Goal: Task Accomplishment & Management: Manage account settings

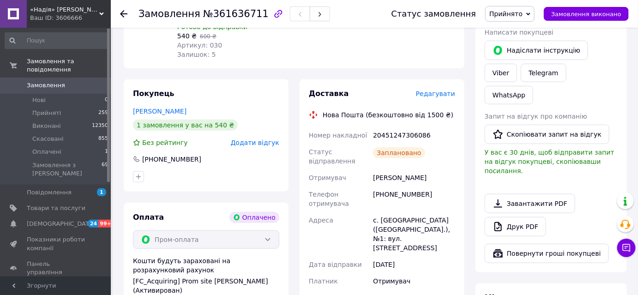
scroll to position [159, 0]
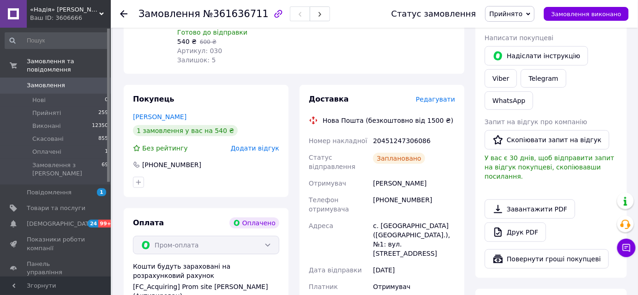
click at [123, 16] on use at bounding box center [123, 13] width 7 height 7
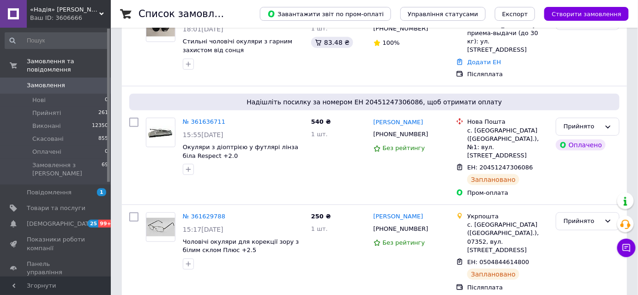
scroll to position [168, 0]
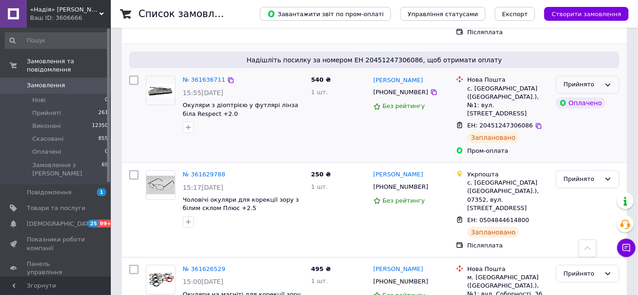
click at [597, 80] on div "Прийнято" at bounding box center [581, 85] width 37 height 10
click at [597, 96] on li "Виконано" at bounding box center [587, 104] width 63 height 17
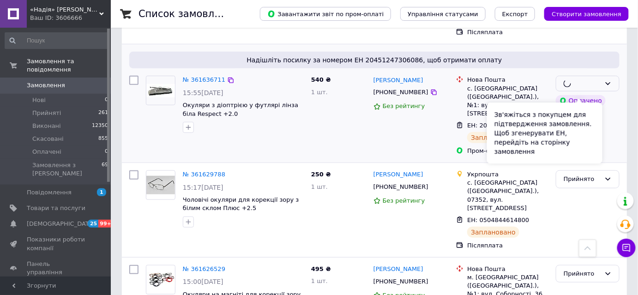
scroll to position [251, 0]
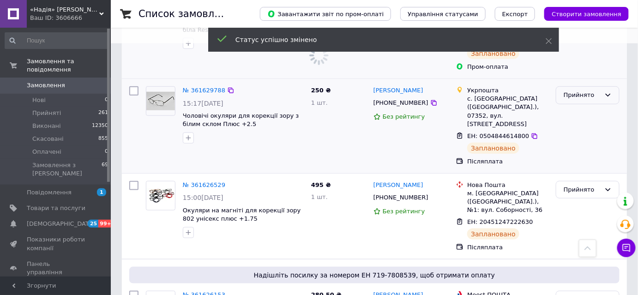
click at [599, 90] on div "Прийнято" at bounding box center [581, 95] width 37 height 10
click at [596, 106] on li "Виконано" at bounding box center [587, 114] width 63 height 17
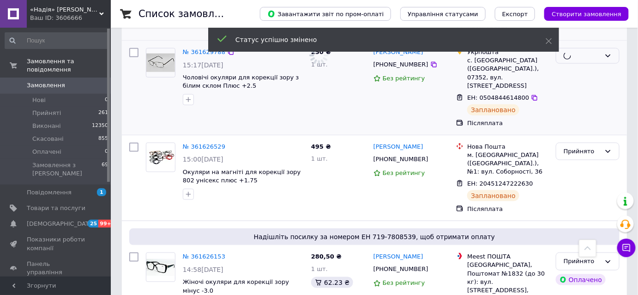
scroll to position [335, 0]
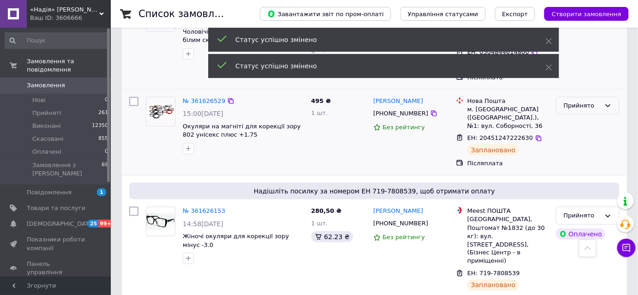
click at [598, 97] on div "Прийнято" at bounding box center [588, 106] width 64 height 18
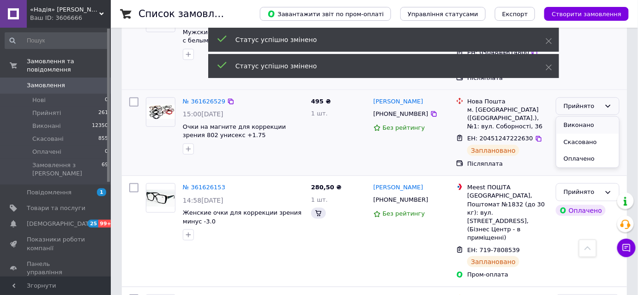
click at [596, 117] on li "Виконано" at bounding box center [587, 125] width 63 height 17
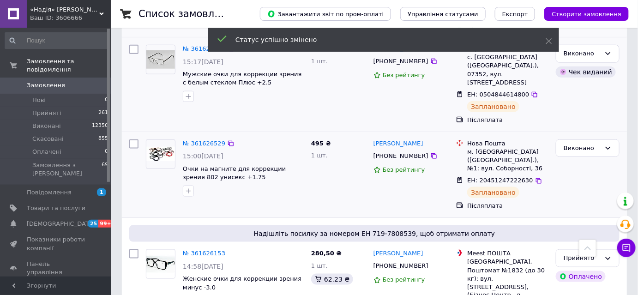
scroll to position [377, 0]
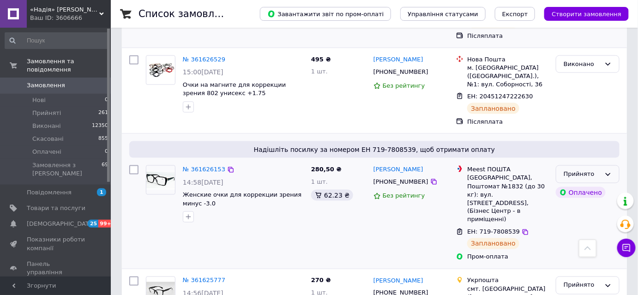
click at [601, 165] on div "Прийнято" at bounding box center [588, 174] width 64 height 18
click at [592, 185] on li "Виконано" at bounding box center [587, 193] width 63 height 17
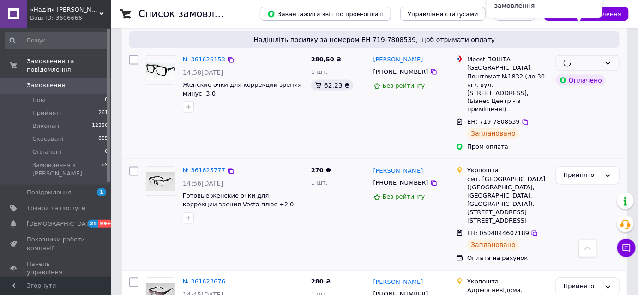
scroll to position [503, 0]
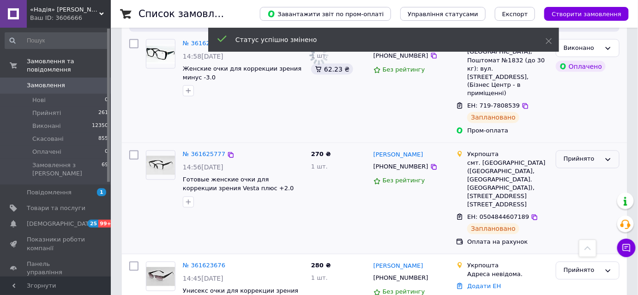
click at [592, 155] on div "Прийнято" at bounding box center [581, 160] width 37 height 10
click at [587, 170] on li "Виконано" at bounding box center [587, 178] width 63 height 17
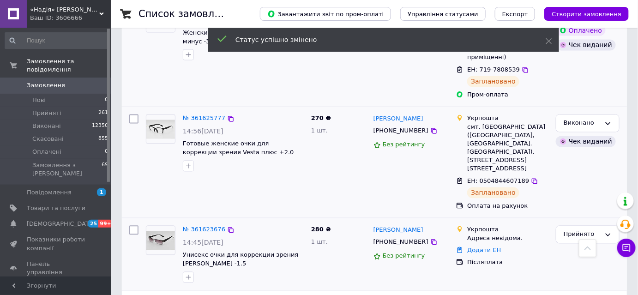
scroll to position [587, 0]
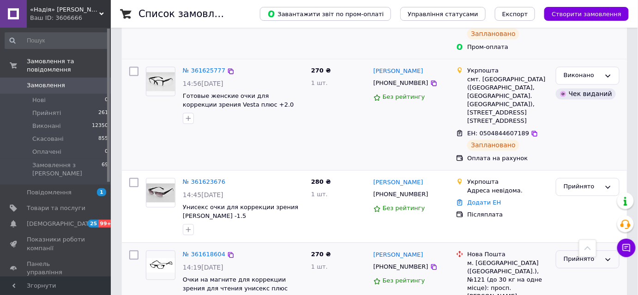
click at [594, 250] on div "Прийнято" at bounding box center [588, 259] width 64 height 18
click at [591, 270] on li "Виконано" at bounding box center [587, 278] width 63 height 17
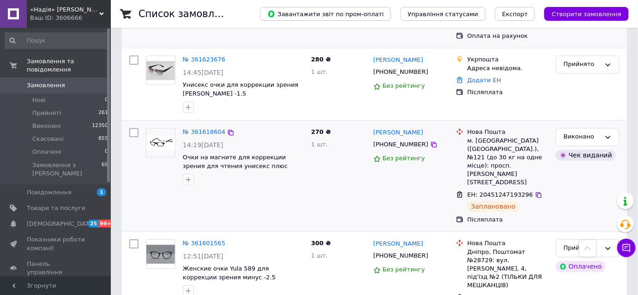
scroll to position [712, 0]
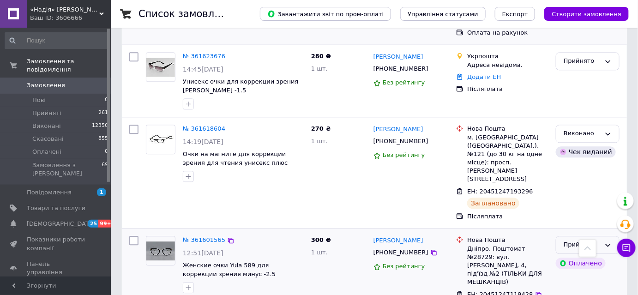
click at [587, 240] on div "Прийнято" at bounding box center [581, 245] width 37 height 10
click at [581, 256] on li "Виконано" at bounding box center [587, 264] width 63 height 17
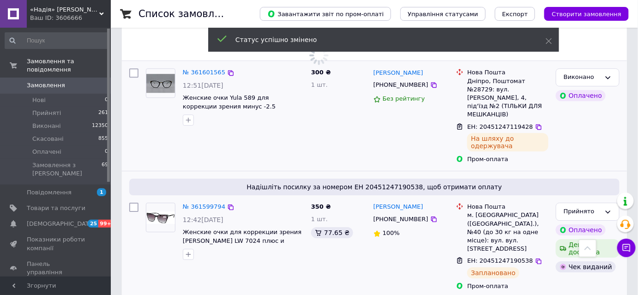
scroll to position [880, 0]
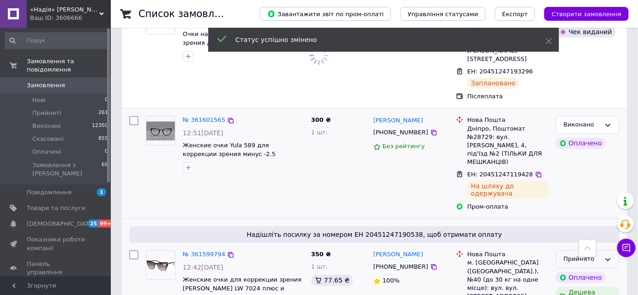
click at [606, 285] on div "Дешева доставка" at bounding box center [587, 296] width 67 height 22
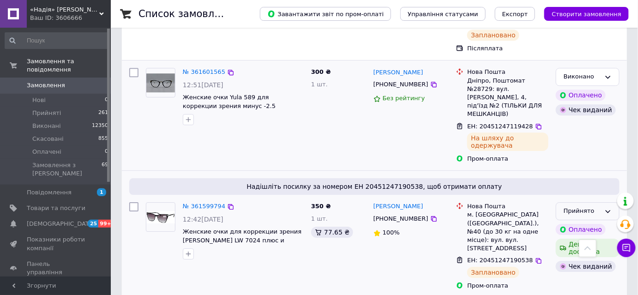
click at [611, 202] on div "Прийнято" at bounding box center [588, 211] width 64 height 18
click at [610, 222] on li "Виконано" at bounding box center [587, 230] width 63 height 17
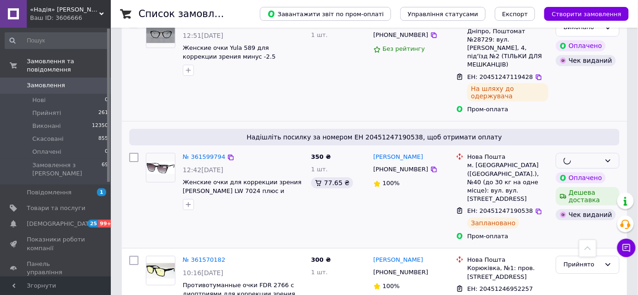
scroll to position [964, 0]
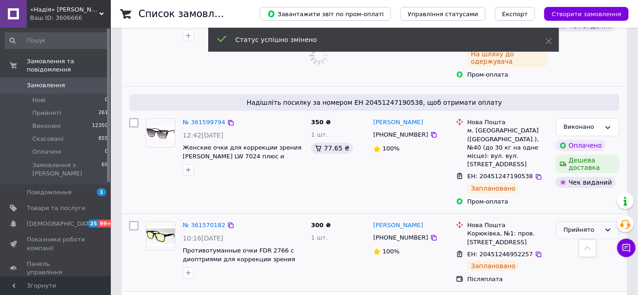
click at [607, 226] on icon at bounding box center [607, 229] width 7 height 7
click at [599, 241] on li "Виконано" at bounding box center [587, 249] width 63 height 17
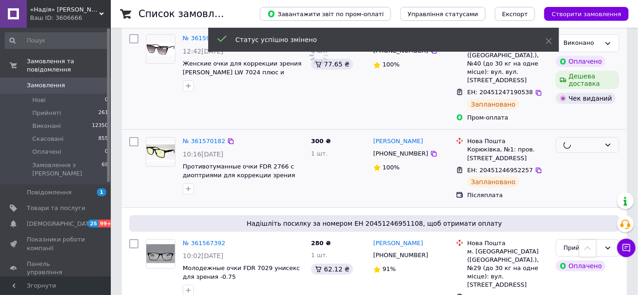
click at [599, 243] on div "Прийнято" at bounding box center [581, 248] width 37 height 10
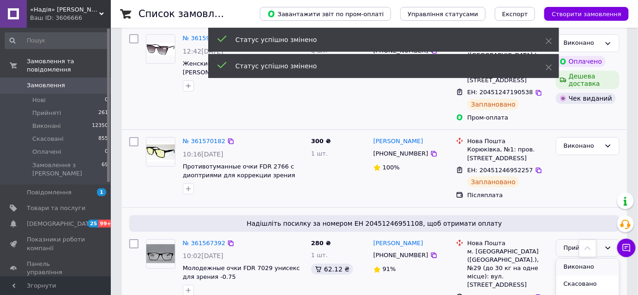
click at [596, 258] on li "Виконано" at bounding box center [587, 266] width 63 height 17
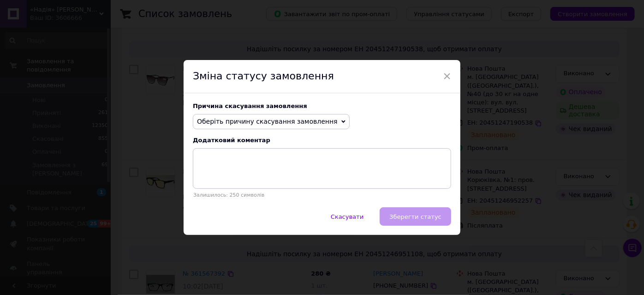
scroll to position [1090, 0]
click at [447, 75] on span "×" at bounding box center [447, 76] width 8 height 16
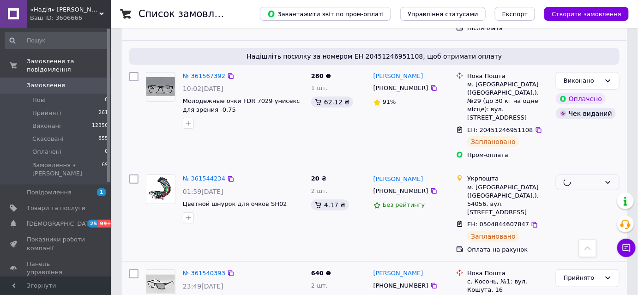
scroll to position [1216, 0]
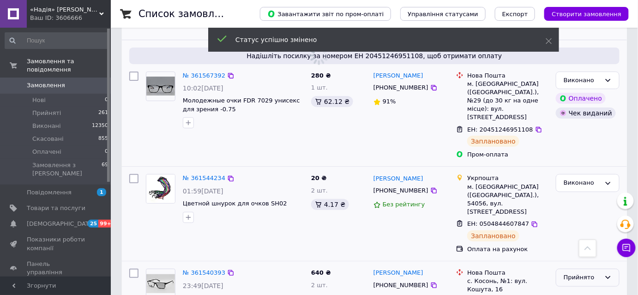
click at [592, 273] on div "Прийнято" at bounding box center [581, 278] width 37 height 10
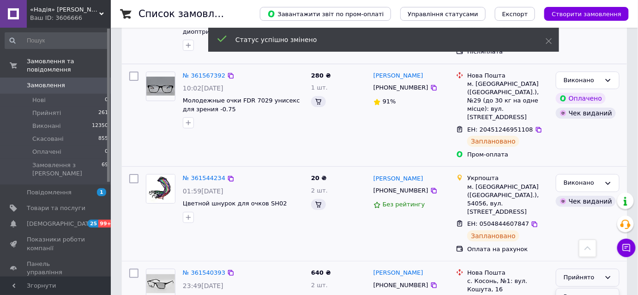
click at [591, 288] on li "Виконано" at bounding box center [587, 296] width 63 height 17
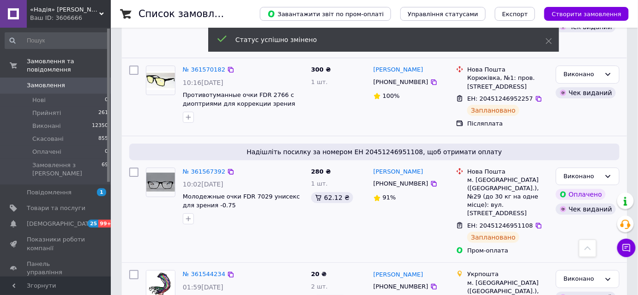
scroll to position [1300, 0]
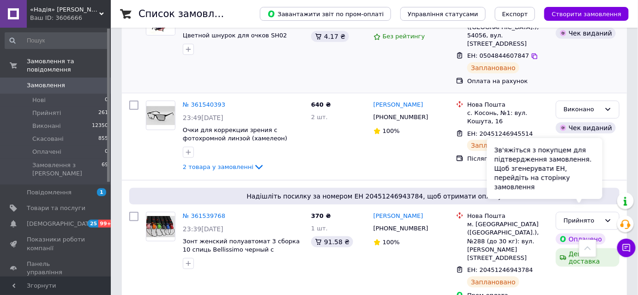
scroll to position [1468, 0]
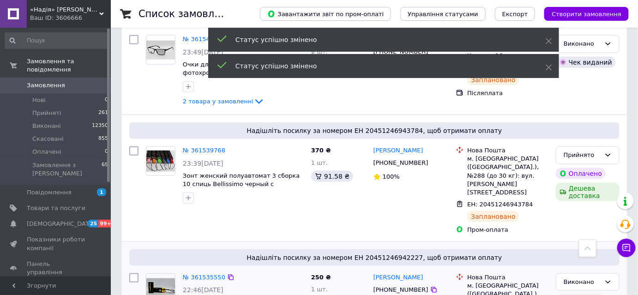
scroll to position [1593, 0]
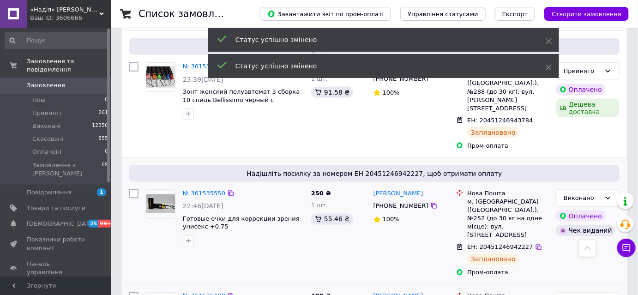
scroll to position [1677, 0]
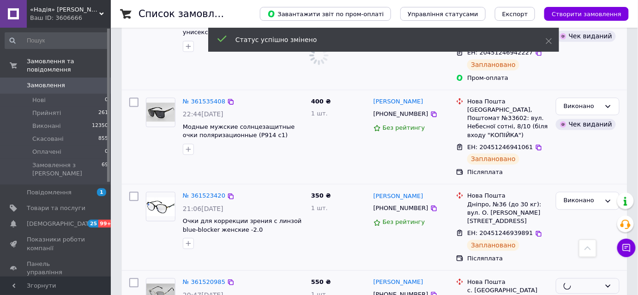
scroll to position [1728, 0]
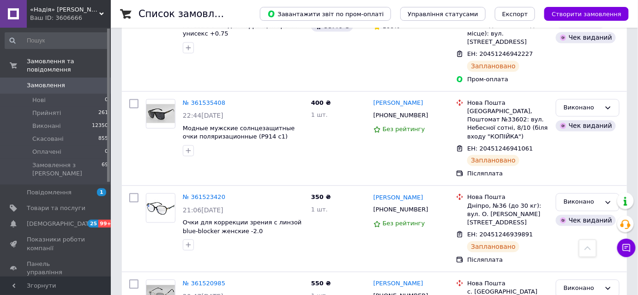
scroll to position [1728, 0]
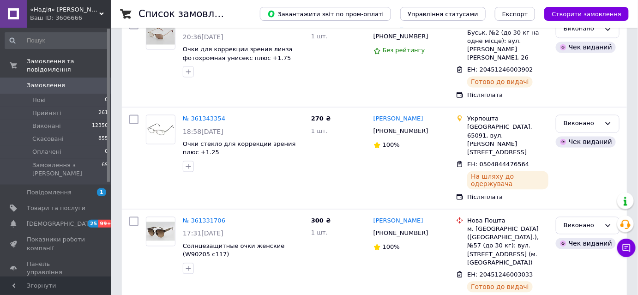
scroll to position [0, 0]
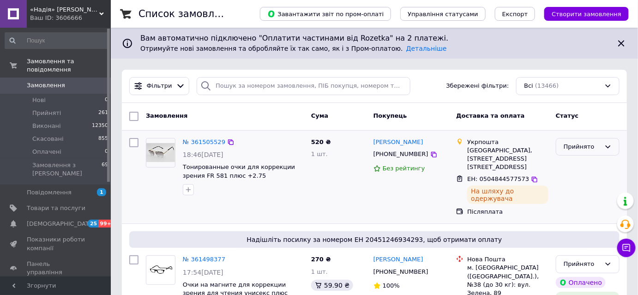
click at [589, 150] on div "Прийнято" at bounding box center [581, 147] width 37 height 10
click at [584, 165] on li "Виконано" at bounding box center [587, 165] width 63 height 17
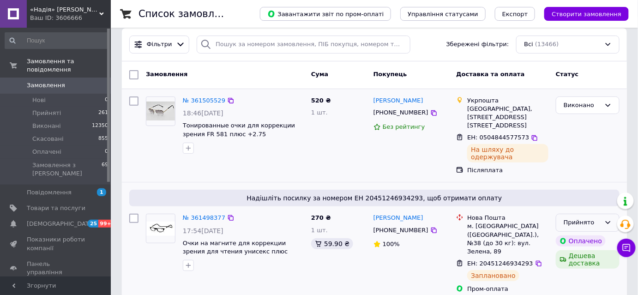
scroll to position [126, 0]
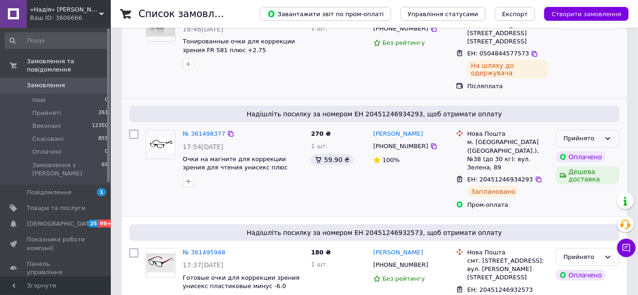
click at [611, 135] on icon at bounding box center [607, 138] width 7 height 7
click at [607, 150] on li "Виконано" at bounding box center [587, 158] width 63 height 17
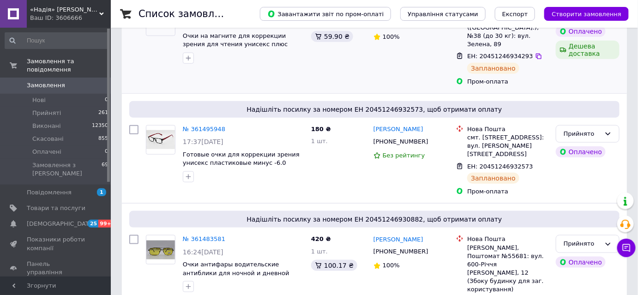
scroll to position [251, 0]
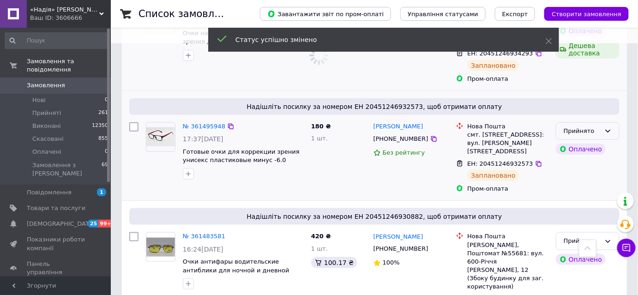
click at [610, 127] on icon at bounding box center [607, 130] width 7 height 7
click at [606, 142] on ul "Виконано Скасовано Оплачено" at bounding box center [587, 167] width 63 height 51
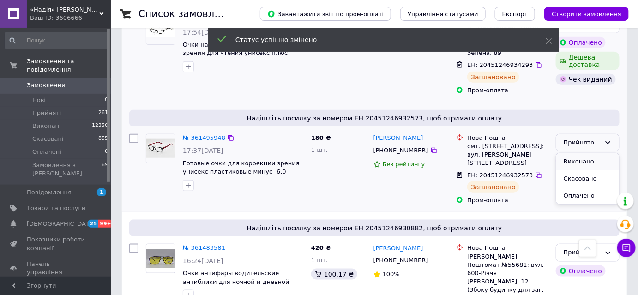
scroll to position [335, 0]
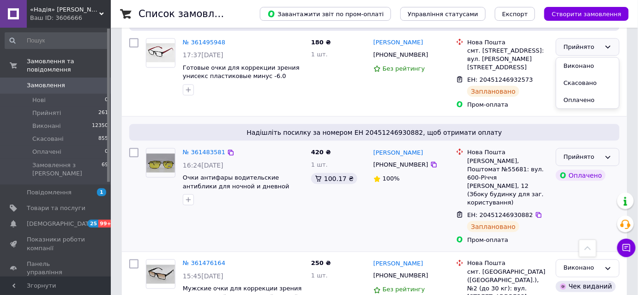
click at [603, 148] on div "Прийнято" at bounding box center [588, 157] width 64 height 18
click at [599, 168] on li "Виконано" at bounding box center [587, 176] width 63 height 17
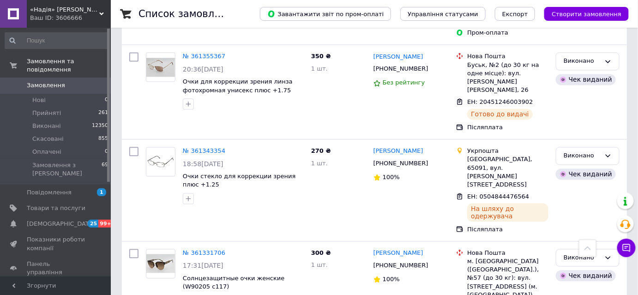
scroll to position [1771, 0]
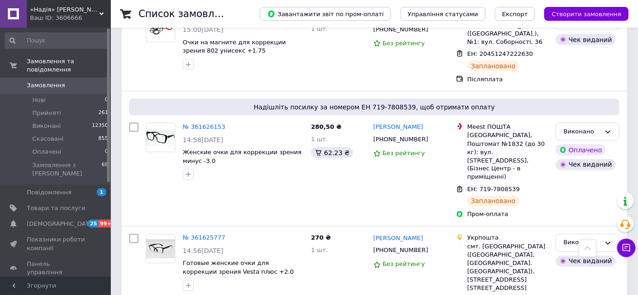
scroll to position [503, 0]
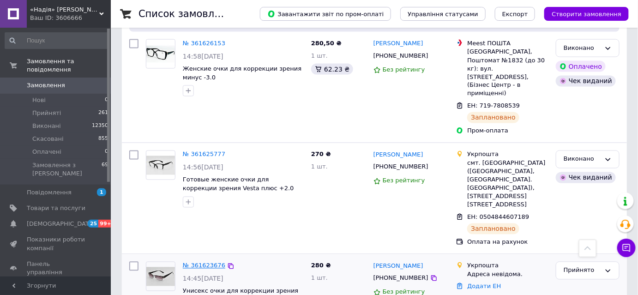
click at [197, 262] on link "№ 361623676" at bounding box center [204, 265] width 42 height 7
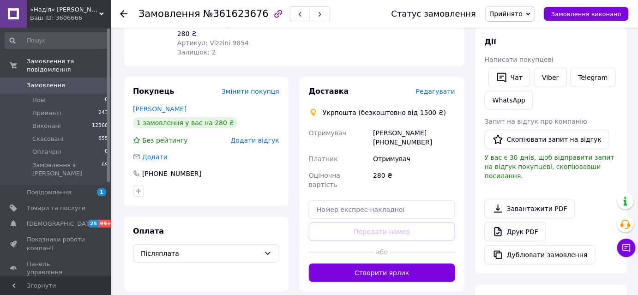
scroll to position [168, 0]
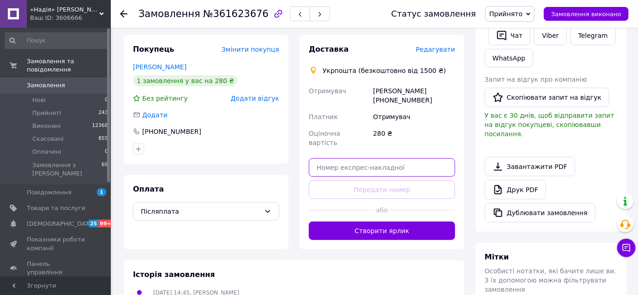
click at [335, 158] on input "text" at bounding box center [382, 167] width 146 height 18
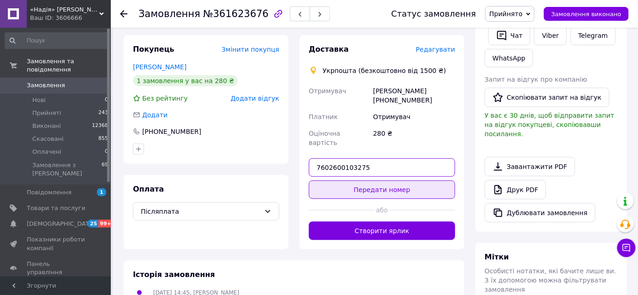
type input "7602600103275"
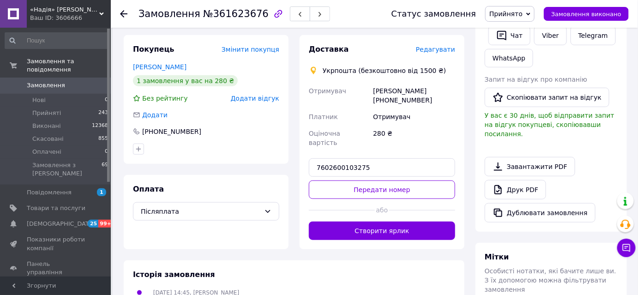
click at [374, 180] on button "Передати номер" at bounding box center [382, 189] width 146 height 18
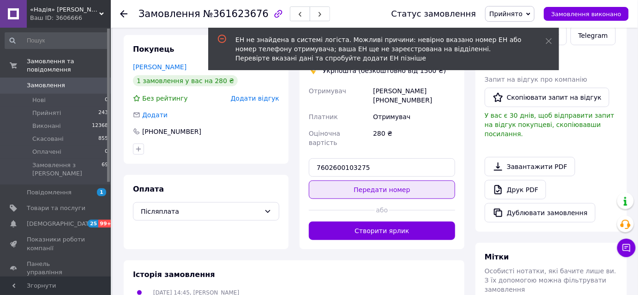
click at [419, 180] on button "Передати номер" at bounding box center [382, 189] width 146 height 18
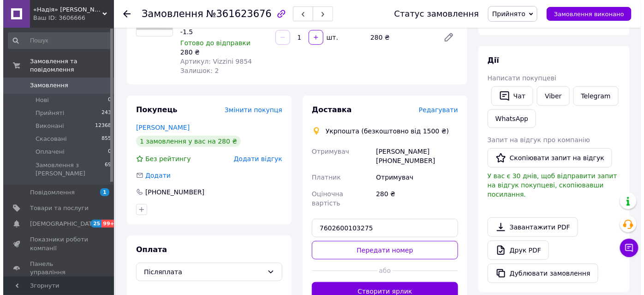
scroll to position [126, 0]
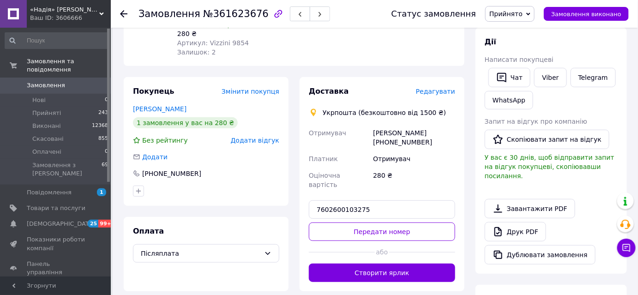
click at [427, 88] on span "Редагувати" at bounding box center [435, 91] width 39 height 7
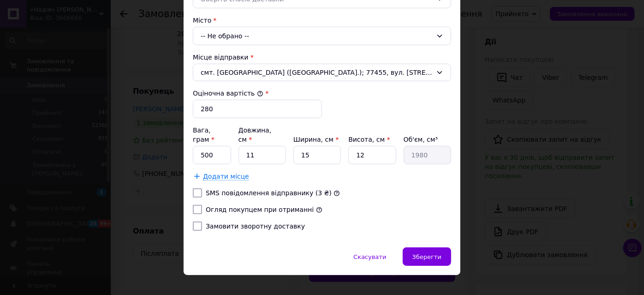
scroll to position [275, 0]
click at [444, 247] on div "Зберегти" at bounding box center [427, 256] width 48 height 18
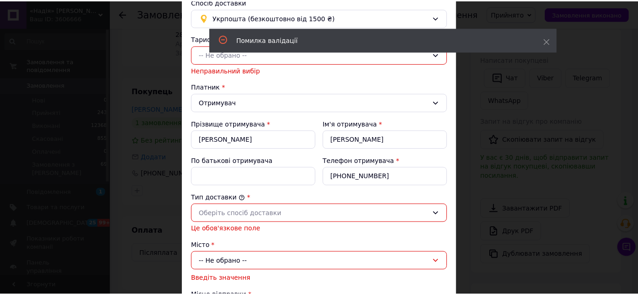
scroll to position [0, 0]
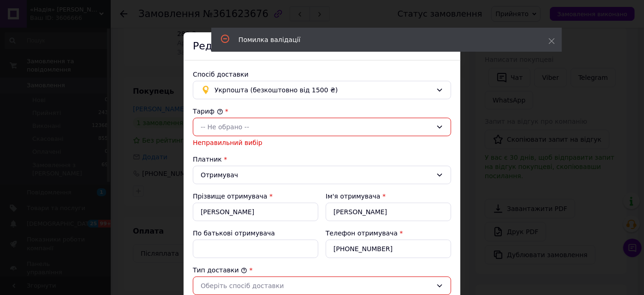
click at [556, 40] on div "Помилка валідації" at bounding box center [386, 40] width 351 height 24
click at [548, 40] on div "Помилка валідації" at bounding box center [386, 40] width 351 height 24
click at [551, 39] on icon at bounding box center [552, 41] width 6 height 6
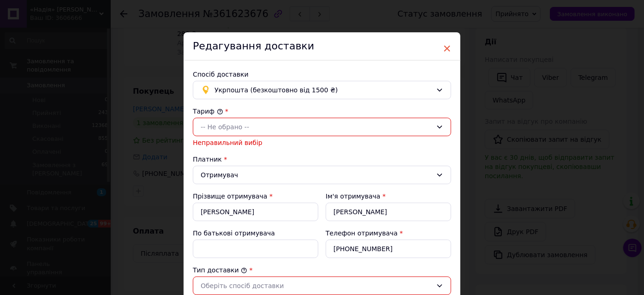
click at [443, 49] on span "×" at bounding box center [447, 49] width 8 height 16
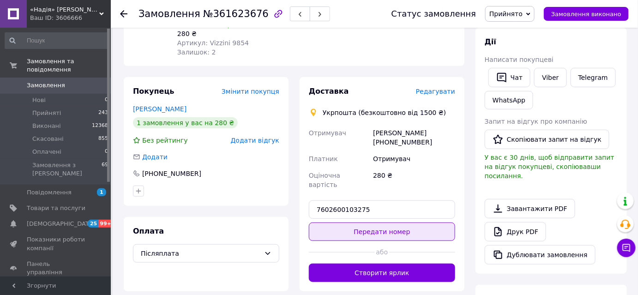
click at [395, 222] on button "Передати номер" at bounding box center [382, 231] width 146 height 18
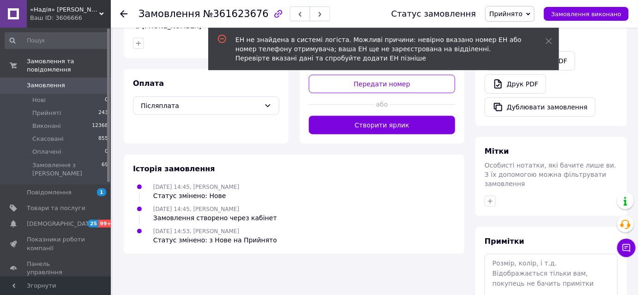
scroll to position [293, 0]
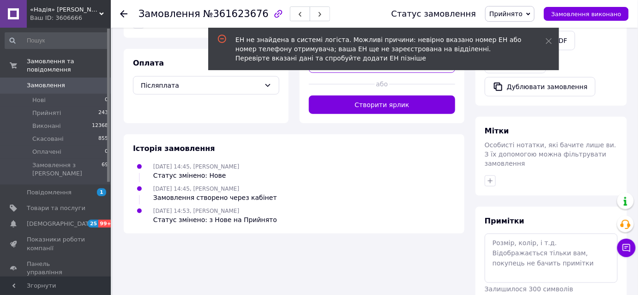
click at [494, 128] on div "Мітки Особисті нотатки, які бачите лише ви. З їх допомогою можна фільтрувати за…" at bounding box center [550, 156] width 151 height 79
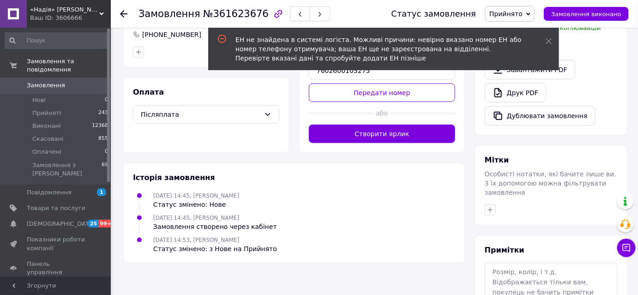
scroll to position [210, 0]
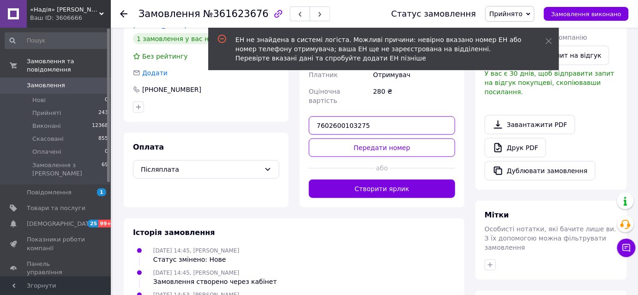
click at [365, 116] on input "7602600103275" at bounding box center [382, 125] width 146 height 18
click at [509, 210] on div "Мітки" at bounding box center [551, 215] width 133 height 11
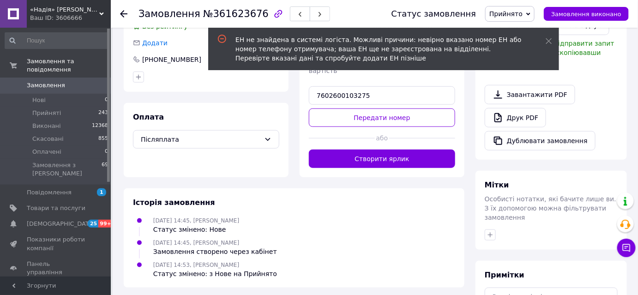
scroll to position [293, 0]
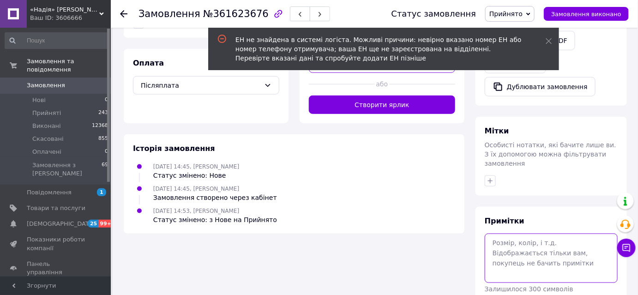
click at [509, 233] on textarea at bounding box center [551, 257] width 133 height 49
paste textarea "7602600103275"
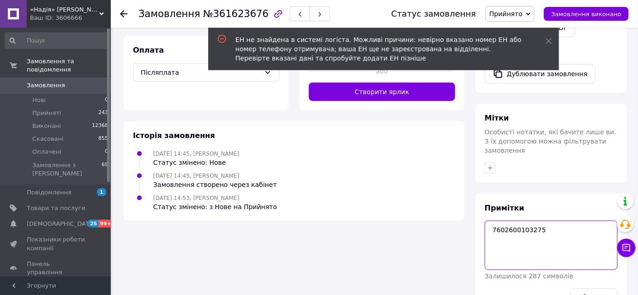
scroll to position [318, 0]
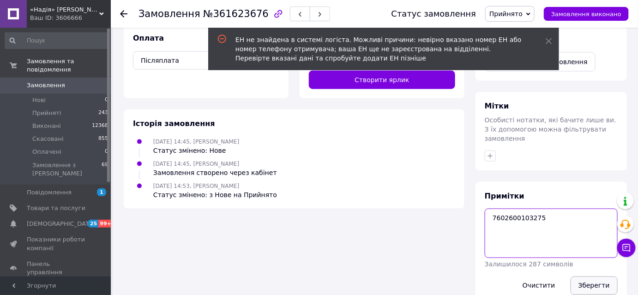
type textarea "7602600103275"
click at [593, 276] on button "Зберегти" at bounding box center [593, 285] width 47 height 18
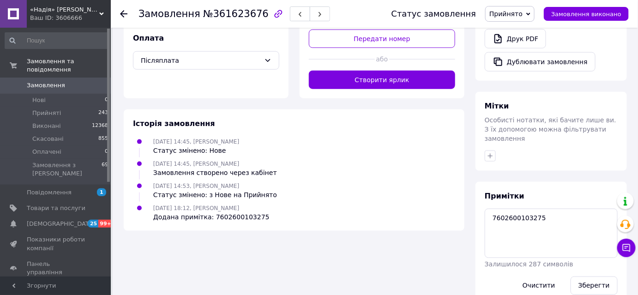
click at [515, 12] on span "Прийнято" at bounding box center [505, 13] width 33 height 7
click at [507, 34] on li "Виконано" at bounding box center [509, 32] width 48 height 14
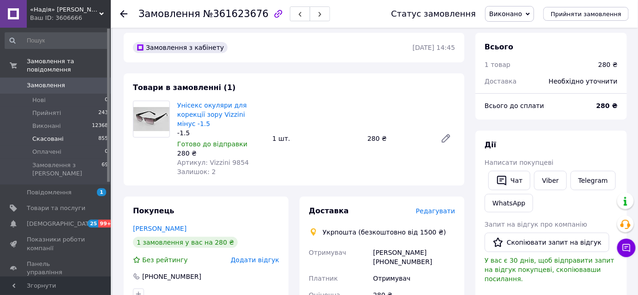
scroll to position [0, 0]
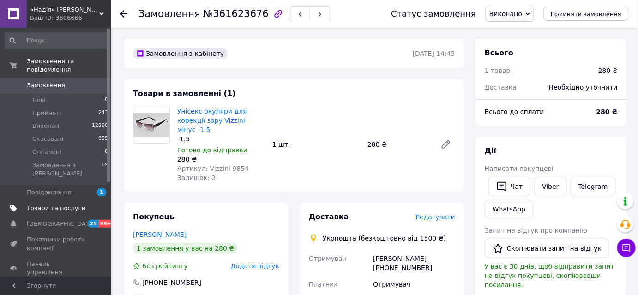
click at [63, 204] on span "Товари та послуги" at bounding box center [56, 208] width 59 height 8
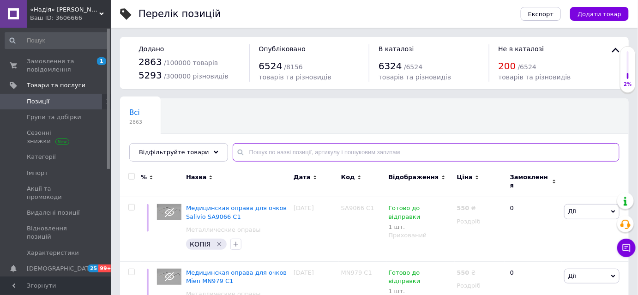
click at [258, 150] on input "text" at bounding box center [426, 152] width 387 height 18
type input "105"
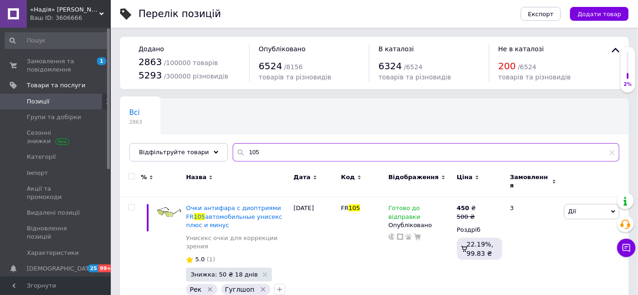
scroll to position [15, 0]
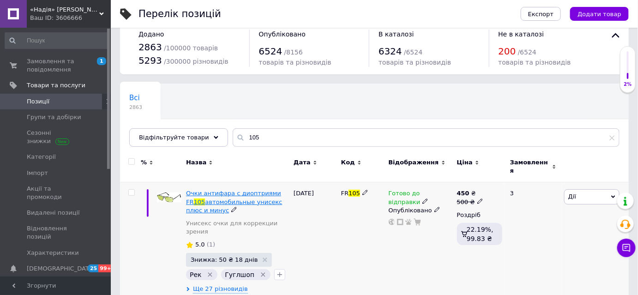
click at [229, 198] on span "автомобильные унисекс плюс и минус" at bounding box center [234, 205] width 96 height 15
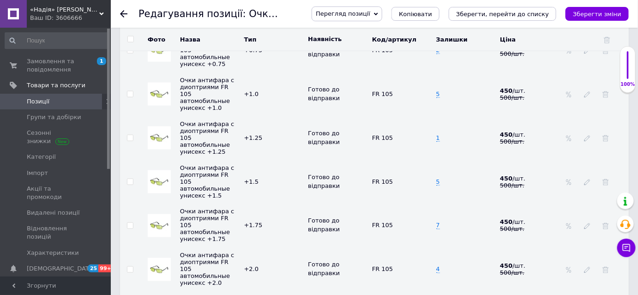
scroll to position [1552, 0]
click at [439, 115] on td "1" at bounding box center [466, 137] width 64 height 44
click at [439, 131] on input "1" at bounding box center [462, 138] width 58 height 14
type input "0"
click at [342, 138] on icon at bounding box center [345, 141] width 6 height 6
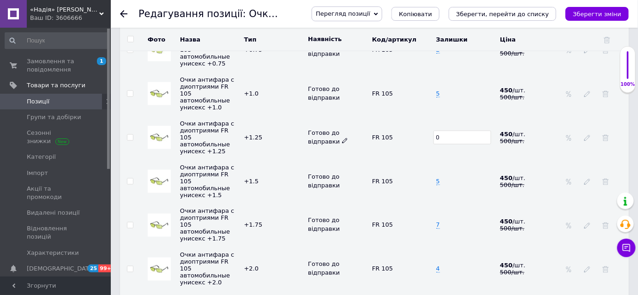
click at [342, 138] on icon at bounding box center [345, 141] width 6 height 6
click at [337, 170] on li "Немає в наявності" at bounding box center [335, 180] width 63 height 21
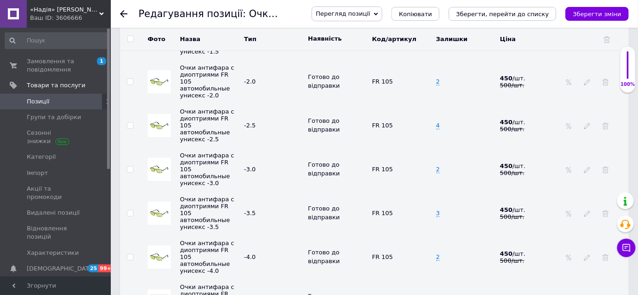
scroll to position [2307, 0]
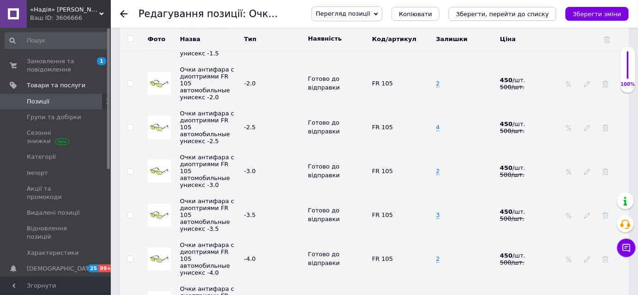
click at [121, 14] on use at bounding box center [123, 13] width 7 height 7
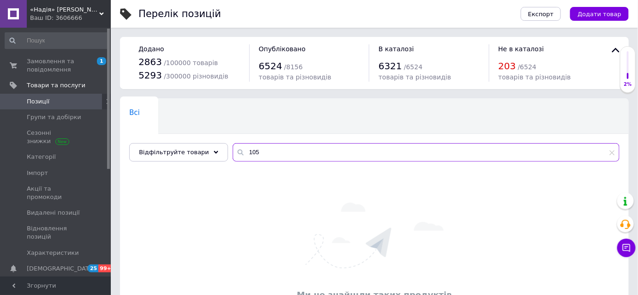
click at [253, 149] on input "105" at bounding box center [426, 152] width 387 height 18
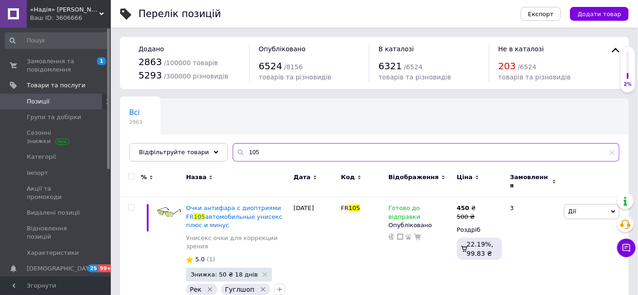
click at [253, 149] on input "105" at bounding box center [426, 152] width 387 height 18
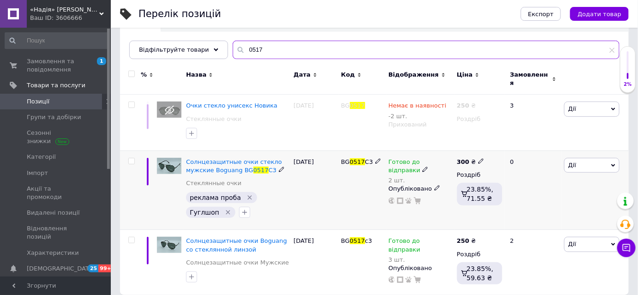
scroll to position [105, 0]
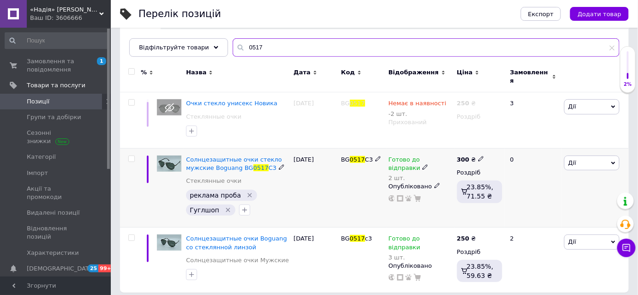
type input "0517"
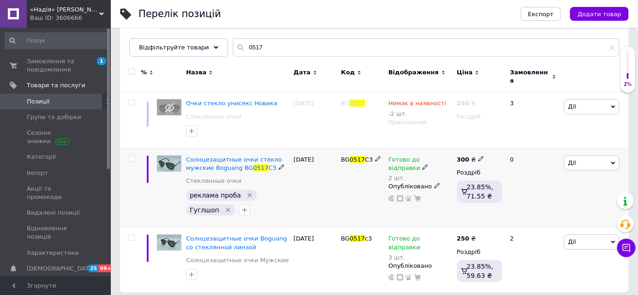
click at [422, 165] on use at bounding box center [424, 167] width 5 height 5
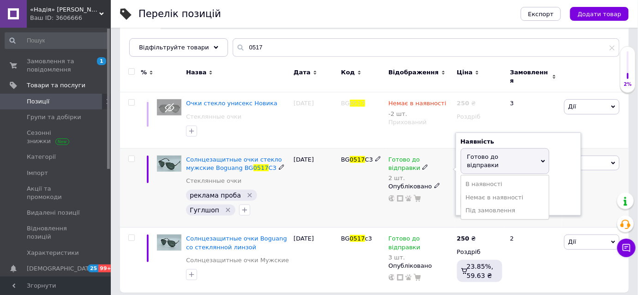
click at [483, 153] on span "Готово до відправки" at bounding box center [483, 160] width 32 height 15
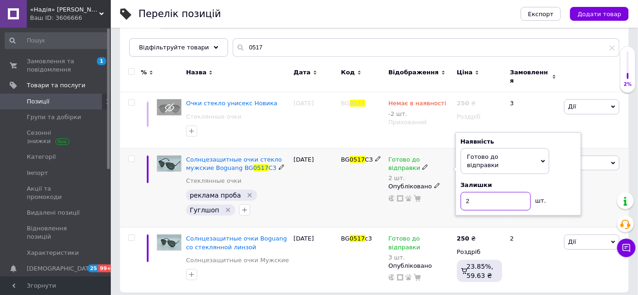
click at [473, 192] on input "2" at bounding box center [496, 201] width 70 height 18
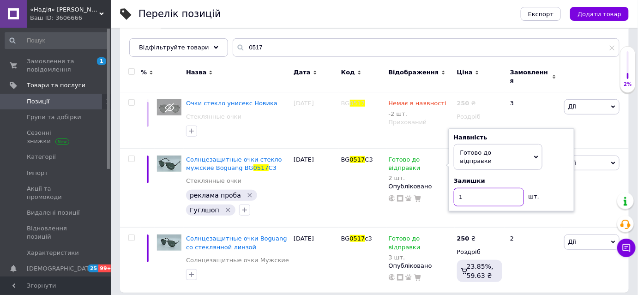
type input "1"
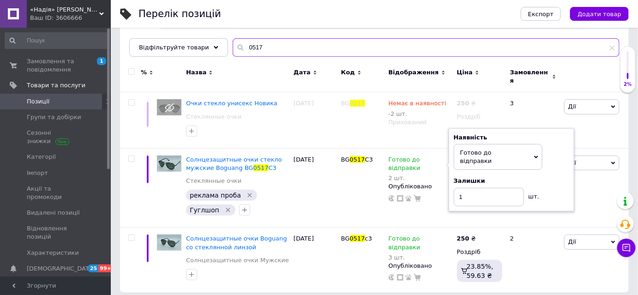
click at [280, 49] on input "0517" at bounding box center [426, 47] width 387 height 18
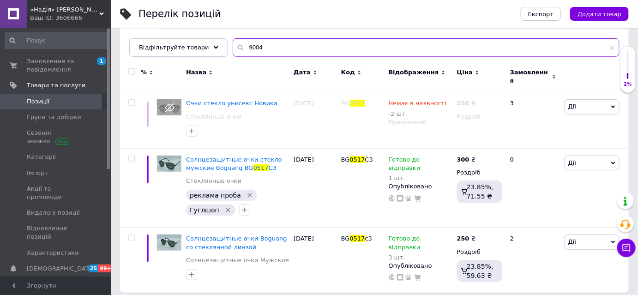
type input "9004"
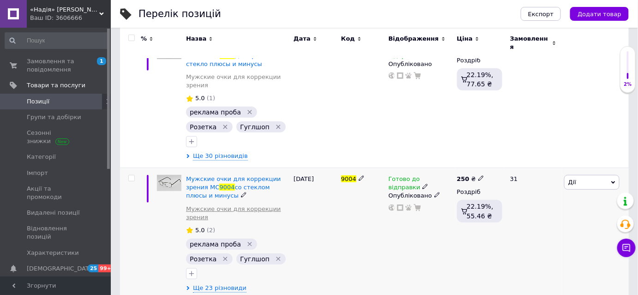
scroll to position [231, 0]
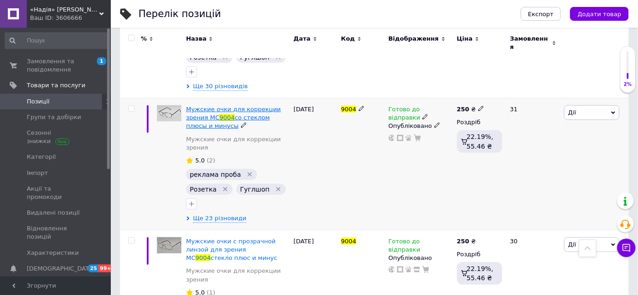
click at [261, 114] on span "со стеклом плюсы и минусы" at bounding box center [228, 121] width 84 height 15
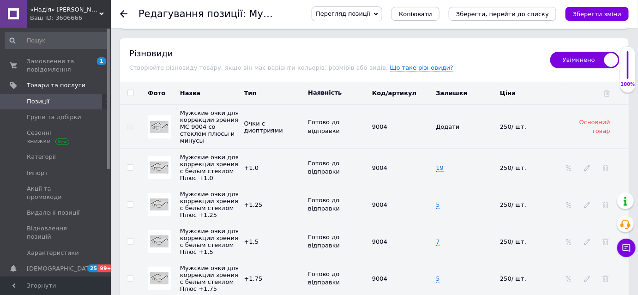
scroll to position [1384, 0]
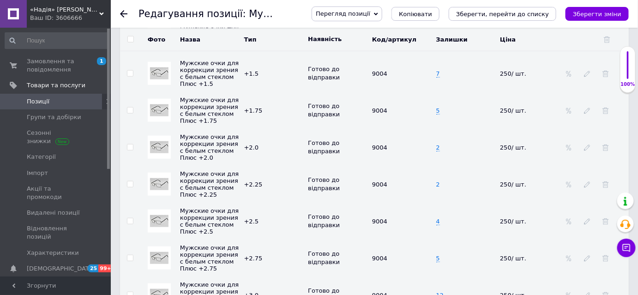
click at [437, 184] on span "2" at bounding box center [438, 184] width 4 height 7
click at [437, 184] on input "2" at bounding box center [462, 184] width 58 height 14
type input "1"
click at [616, 16] on icon "Зберегти зміни" at bounding box center [597, 14] width 48 height 7
click at [120, 13] on icon at bounding box center [123, 13] width 7 height 7
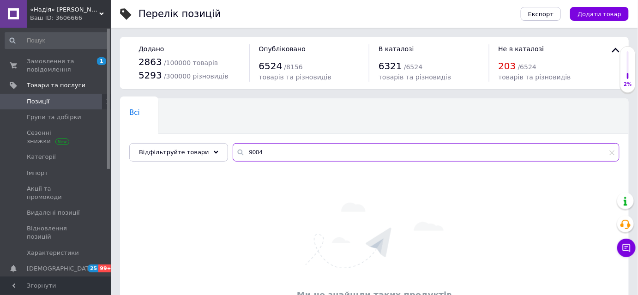
click at [264, 154] on input "9004" at bounding box center [426, 152] width 387 height 18
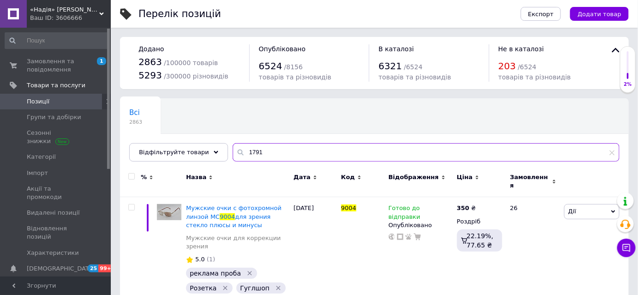
type input "1791"
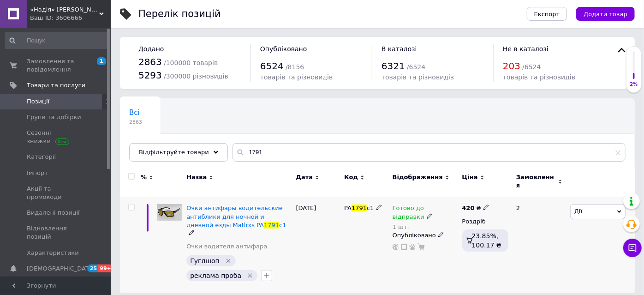
click at [432, 213] on use at bounding box center [429, 215] width 5 height 5
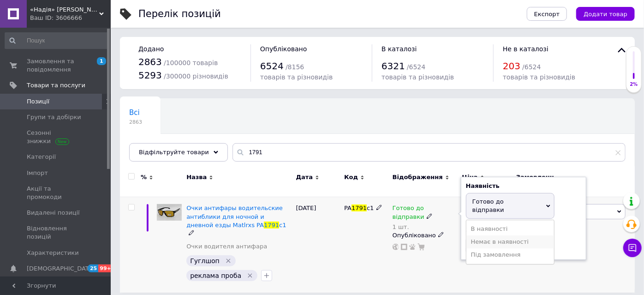
click at [487, 235] on li "Немає в наявності" at bounding box center [511, 241] width 88 height 13
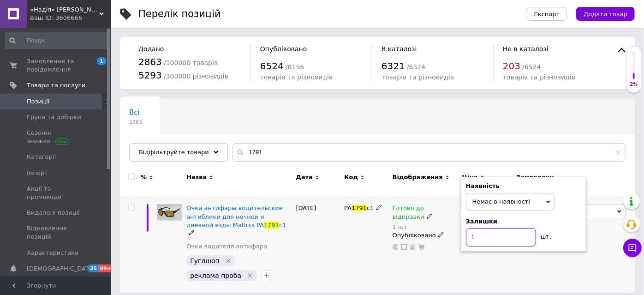
click at [487, 233] on input "1" at bounding box center [501, 237] width 70 height 18
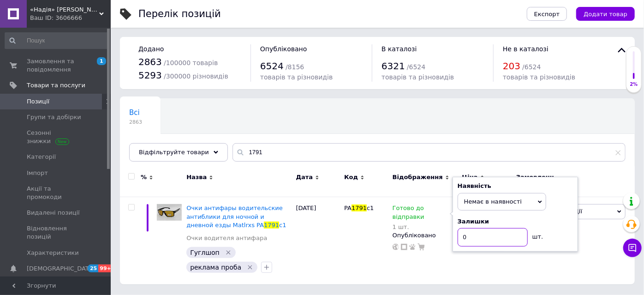
type input "0"
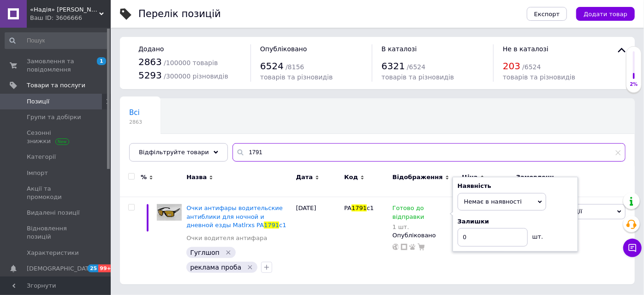
click at [257, 149] on input "1791" at bounding box center [429, 152] width 393 height 18
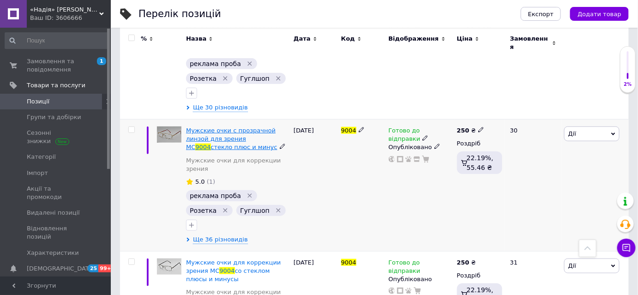
scroll to position [293, 0]
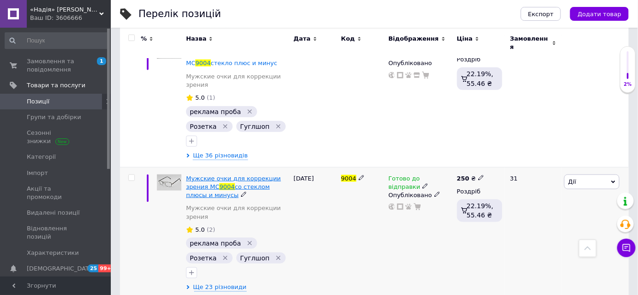
type input "9004"
click at [261, 183] on span "со стеклом плюсы и минусы" at bounding box center [228, 190] width 84 height 15
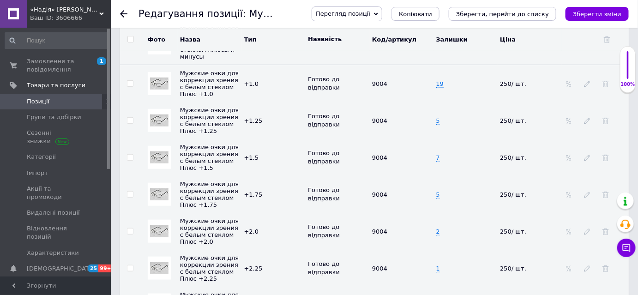
scroll to position [1384, 0]
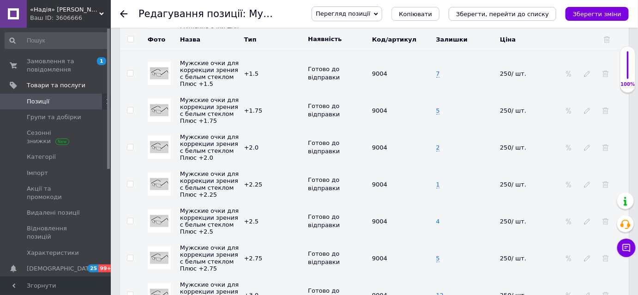
click at [436, 222] on span "4" at bounding box center [438, 221] width 4 height 7
click at [436, 222] on input "4" at bounding box center [462, 221] width 58 height 14
type input "3"
click at [436, 266] on td "5" at bounding box center [466, 257] width 64 height 37
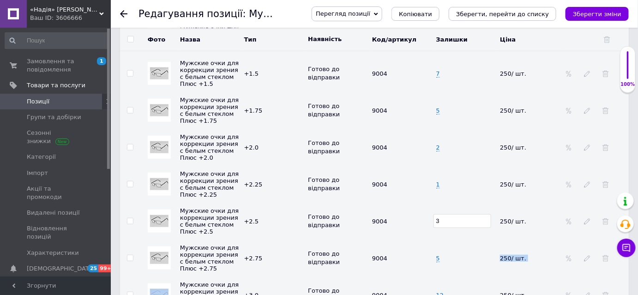
click at [436, 266] on td "5" at bounding box center [466, 257] width 64 height 37
click at [436, 265] on input "5" at bounding box center [462, 258] width 58 height 14
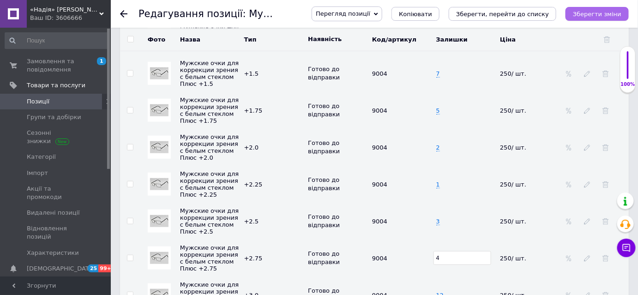
type input "4"
click at [596, 13] on icon "Зберегти зміни" at bounding box center [597, 14] width 48 height 7
click at [120, 12] on icon at bounding box center [123, 13] width 7 height 7
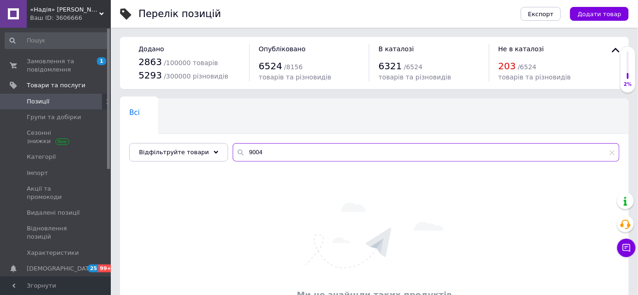
click at [258, 145] on input "9004" at bounding box center [426, 152] width 387 height 18
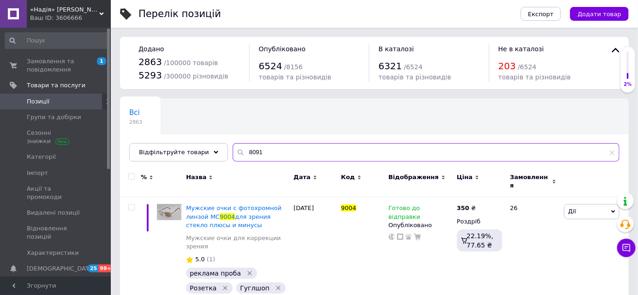
type input "8091"
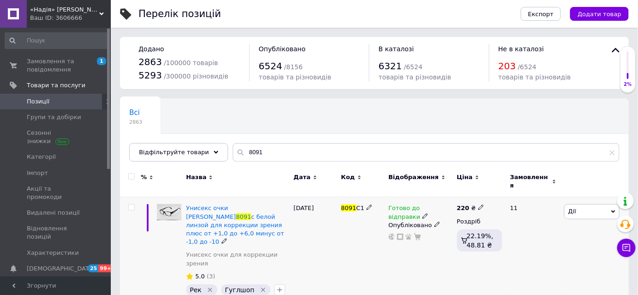
click at [244, 215] on div "Унисекс очки Vizzini 8091 с белой линзой для коррекции зрения плюс от +1,0 до +…" at bounding box center [237, 225] width 103 height 42
click at [249, 217] on span "с белой линзой для коррекции зрения плюс от +1,0 до +6,0 минус от -1,0 до -10" at bounding box center [235, 229] width 98 height 32
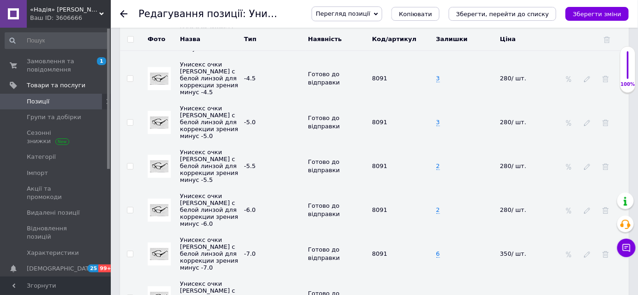
scroll to position [2126, 0]
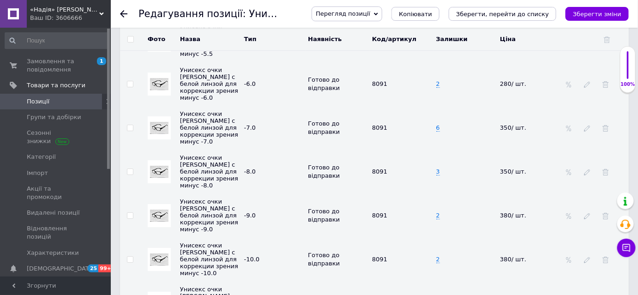
click at [440, 237] on td "2" at bounding box center [466, 259] width 64 height 44
click at [440, 252] on input "2" at bounding box center [462, 259] width 58 height 14
type input "1"
click at [596, 12] on icon "Зберегти зміни" at bounding box center [597, 14] width 48 height 7
click at [120, 12] on icon at bounding box center [123, 13] width 7 height 7
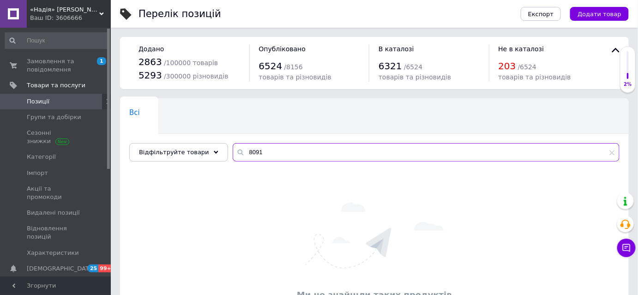
click at [262, 149] on input "8091" at bounding box center [426, 152] width 387 height 18
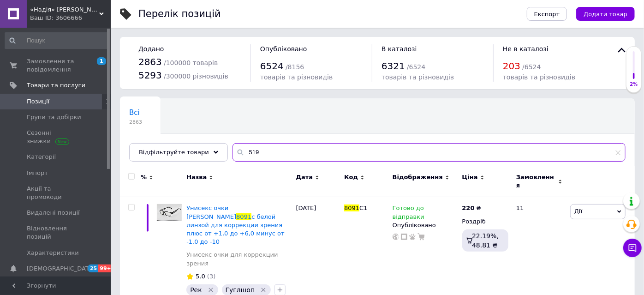
type input "519"
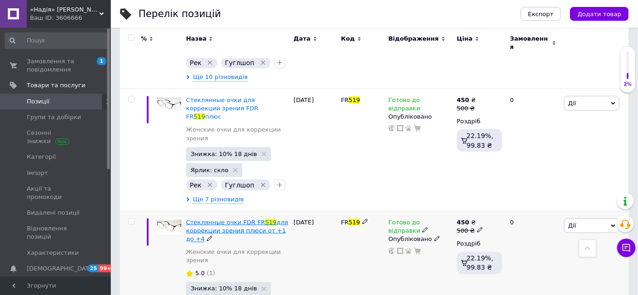
scroll to position [335, 0]
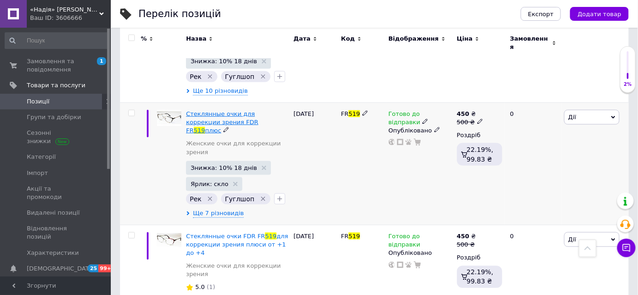
click at [225, 110] on span "Стеклянные очки для коррекции зрения FDR FR" at bounding box center [222, 122] width 72 height 24
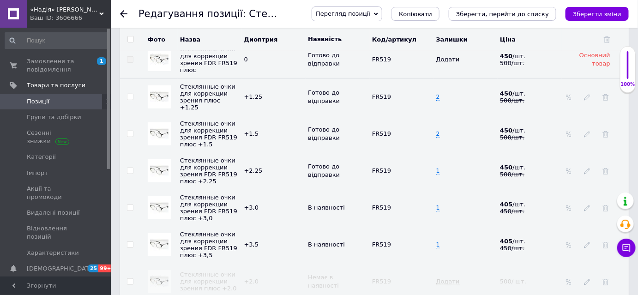
scroll to position [1300, 0]
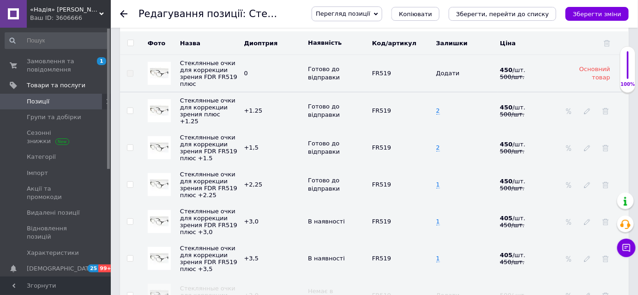
click at [120, 11] on icon at bounding box center [123, 13] width 7 height 7
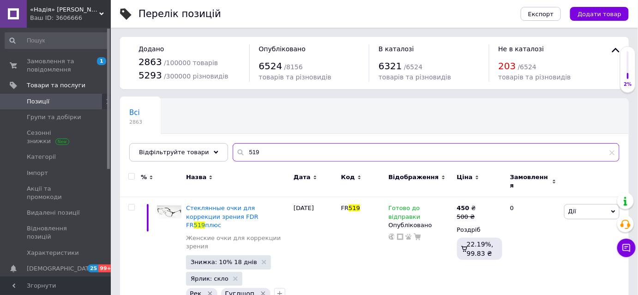
click at [272, 147] on input "519" at bounding box center [426, 152] width 387 height 18
type input "9363"
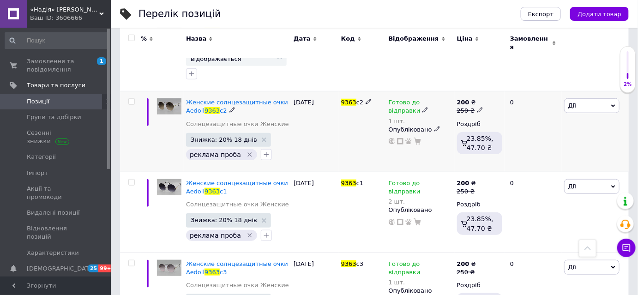
scroll to position [210, 0]
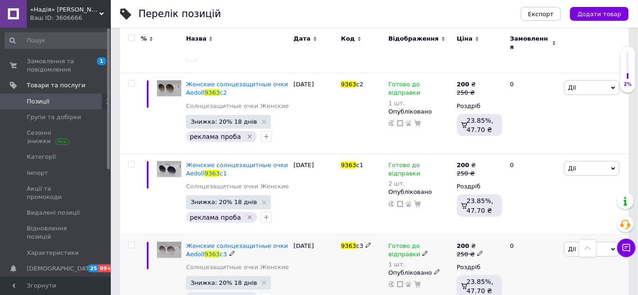
click at [422, 251] on icon at bounding box center [425, 254] width 6 height 6
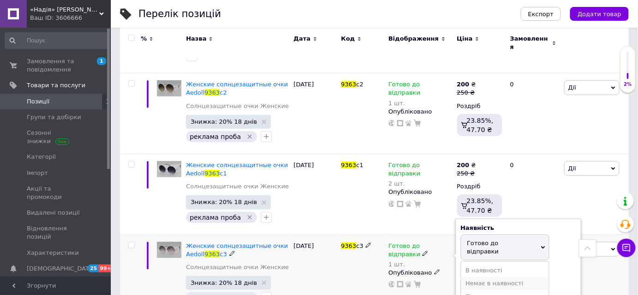
click at [473, 277] on li "Немає в наявності" at bounding box center [505, 283] width 88 height 13
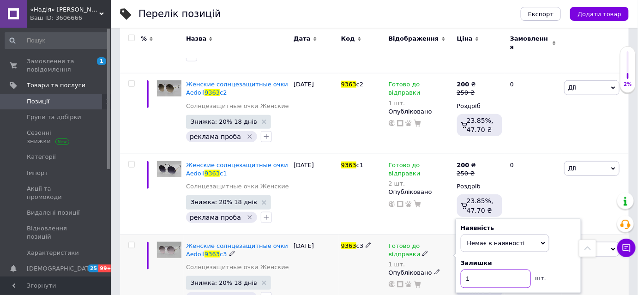
click at [473, 269] on input "1" at bounding box center [496, 278] width 70 height 18
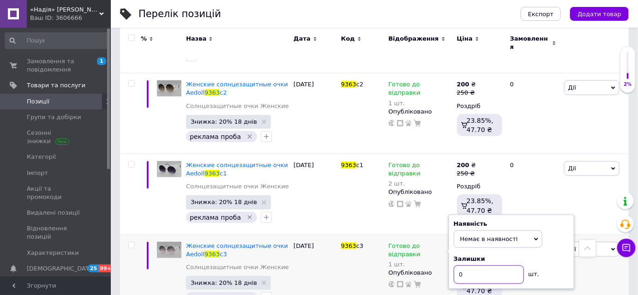
type input "0"
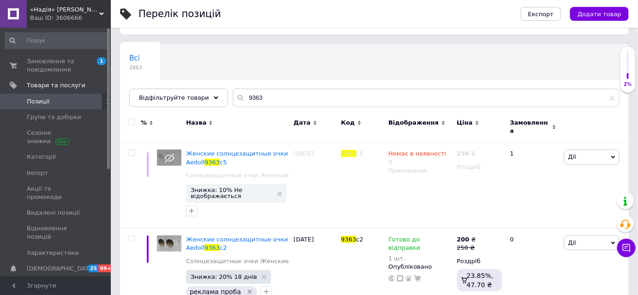
scroll to position [42, 0]
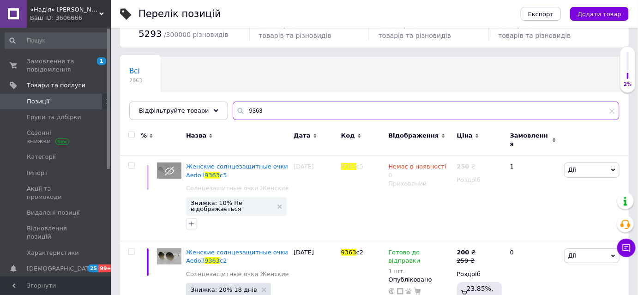
click at [264, 112] on input "9363" at bounding box center [426, 111] width 387 height 18
type input "9004"
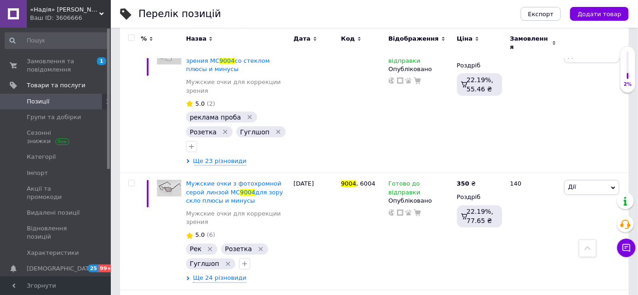
scroll to position [503, 0]
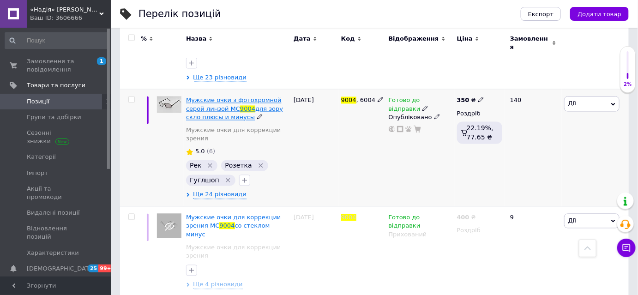
click at [250, 106] on span "для зору скло плюсы и минусы" at bounding box center [234, 113] width 97 height 15
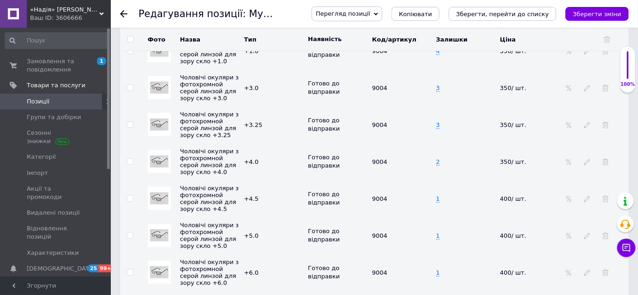
scroll to position [1300, 0]
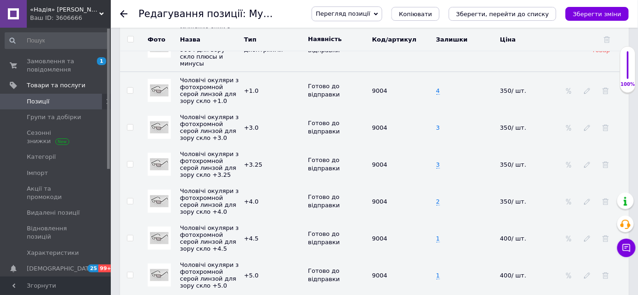
click at [437, 124] on span "3" at bounding box center [438, 127] width 4 height 7
click at [437, 120] on input "3" at bounding box center [462, 127] width 58 height 14
type input "2"
click at [122, 14] on icon at bounding box center [123, 13] width 7 height 7
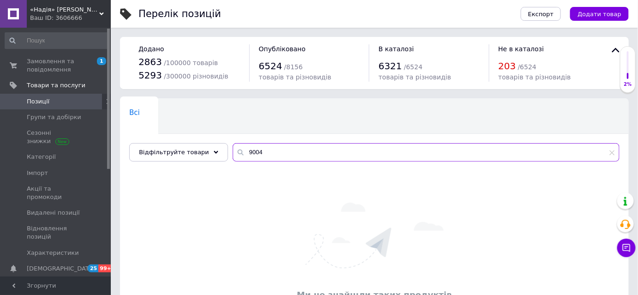
click at [268, 151] on input "9004" at bounding box center [426, 152] width 387 height 18
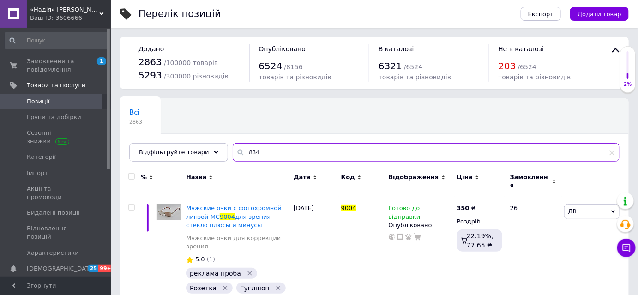
type input "834"
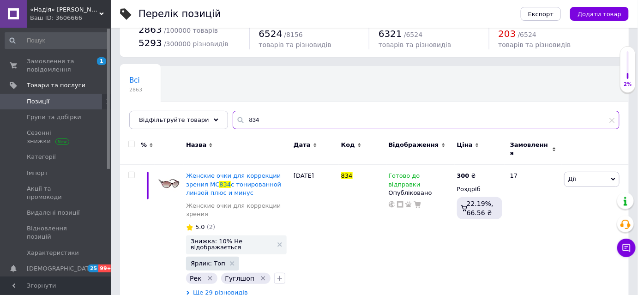
scroll to position [84, 0]
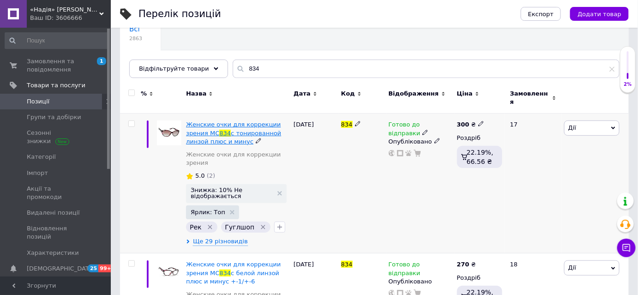
click at [242, 130] on span "с тонированной линзой плюс и минус" at bounding box center [233, 137] width 95 height 15
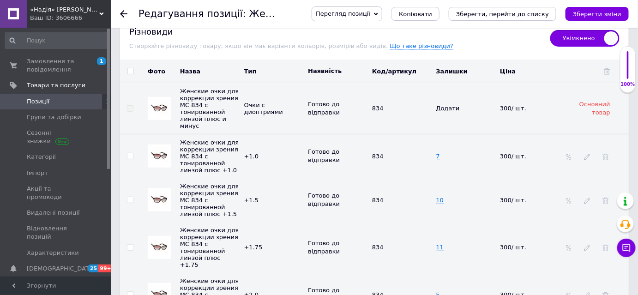
scroll to position [1342, 0]
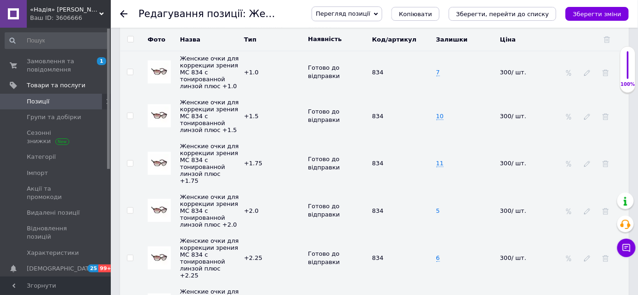
click at [438, 207] on span "5" at bounding box center [438, 210] width 4 height 7
click at [438, 204] on input "5" at bounding box center [462, 211] width 58 height 14
type input "4"
click at [616, 11] on icon "Зберегти зміни" at bounding box center [597, 14] width 48 height 7
click at [120, 13] on icon at bounding box center [123, 13] width 7 height 7
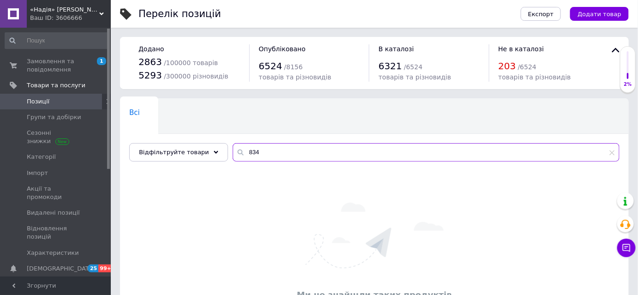
click at [247, 149] on input "834" at bounding box center [426, 152] width 387 height 18
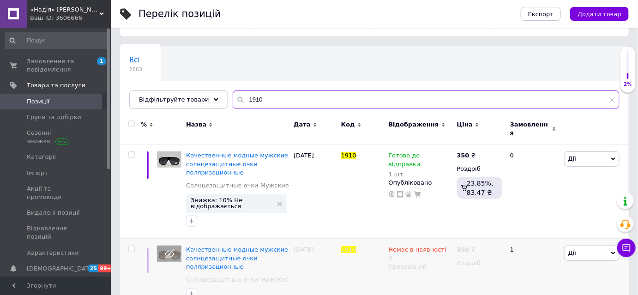
scroll to position [126, 0]
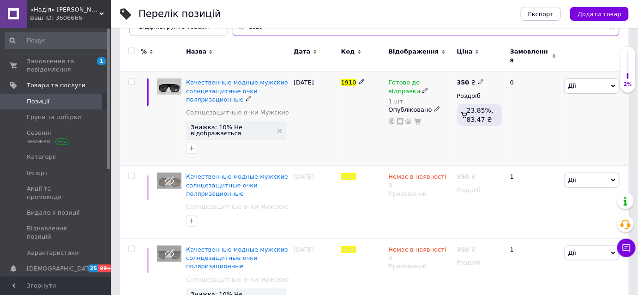
type input "1910"
click at [422, 88] on icon at bounding box center [425, 91] width 6 height 6
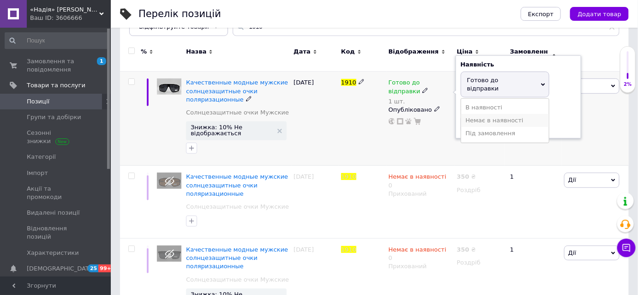
click at [489, 114] on li "Немає в наявності" at bounding box center [505, 120] width 88 height 13
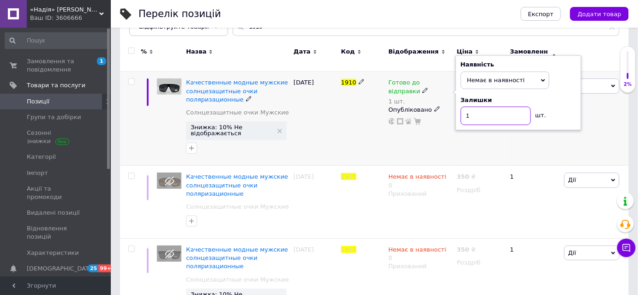
click at [488, 108] on input "1" at bounding box center [496, 116] width 70 height 18
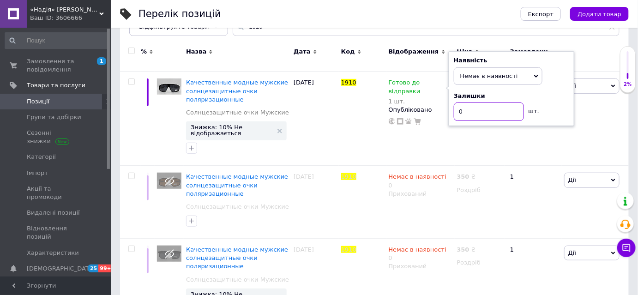
type input "0"
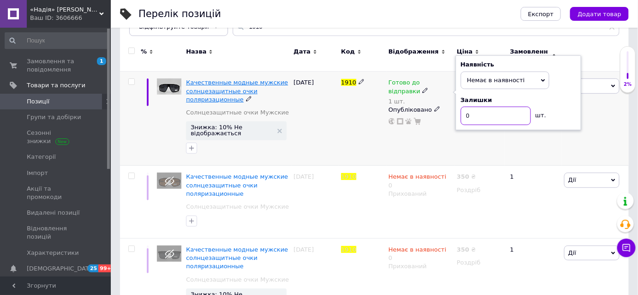
scroll to position [42, 0]
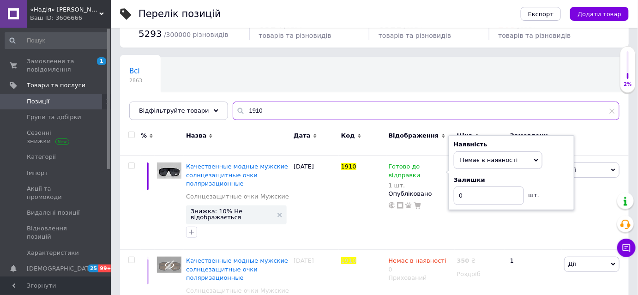
click at [259, 107] on input "1910" at bounding box center [426, 111] width 387 height 18
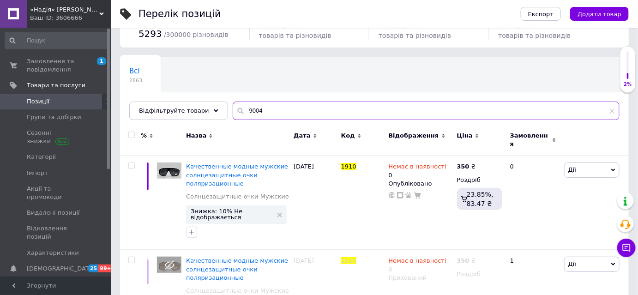
type input "9004"
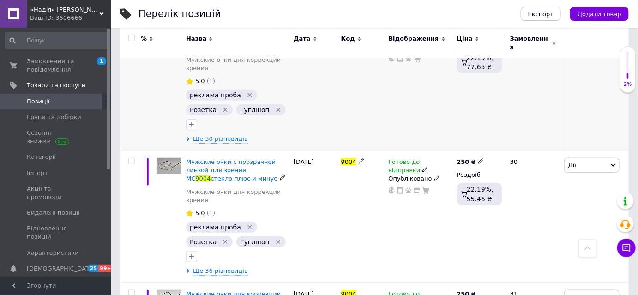
scroll to position [210, 0]
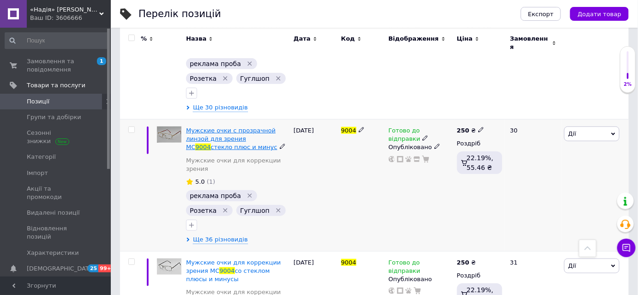
click at [265, 144] on span "стекло плюс и минус" at bounding box center [244, 147] width 66 height 7
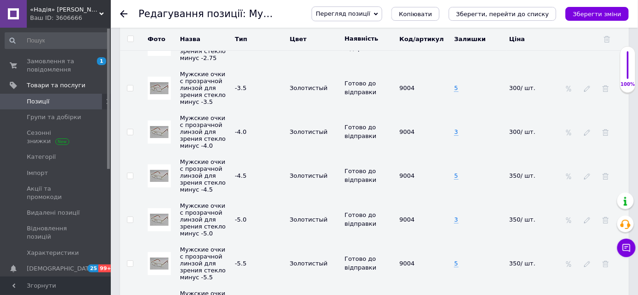
scroll to position [2223, 0]
click at [457, 91] on span "5" at bounding box center [456, 87] width 4 height 7
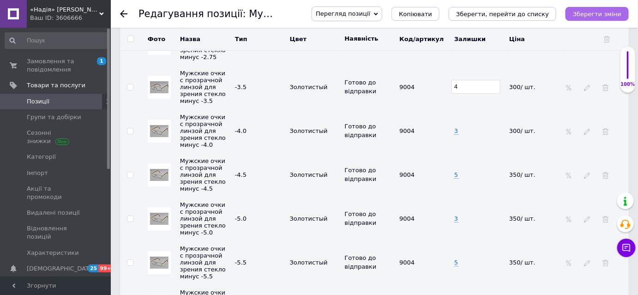
type input "4"
drag, startPoint x: 589, startPoint y: 14, endPoint x: 580, endPoint y: 12, distance: 9.4
click at [589, 14] on icon "Зберегти зміни" at bounding box center [597, 14] width 48 height 7
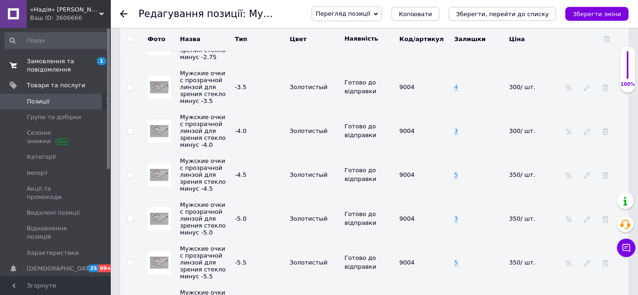
click at [52, 66] on span "Замовлення та повідомлення" at bounding box center [56, 65] width 59 height 17
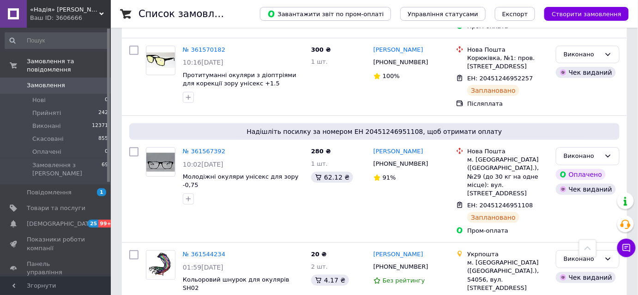
scroll to position [1300, 0]
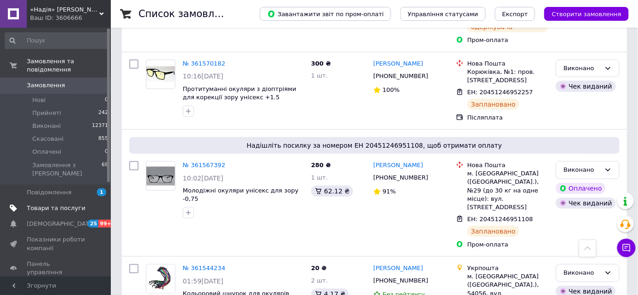
click at [57, 204] on span "Товари та послуги" at bounding box center [56, 208] width 59 height 8
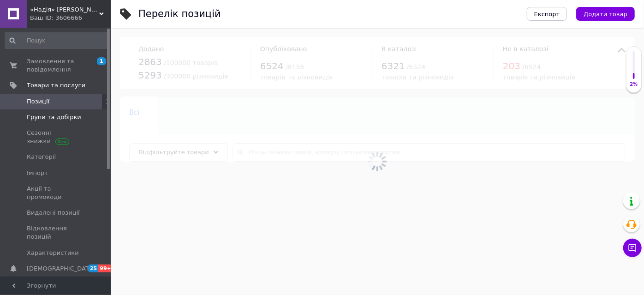
click at [61, 118] on span "Групи та добірки" at bounding box center [54, 117] width 54 height 8
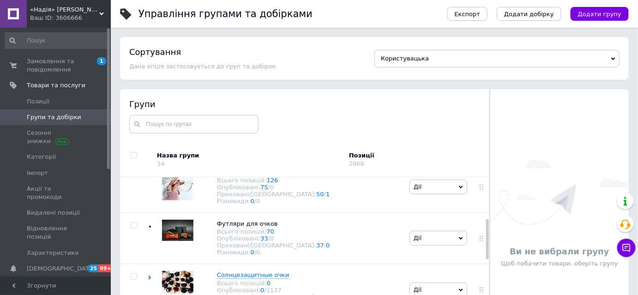
scroll to position [168, 0]
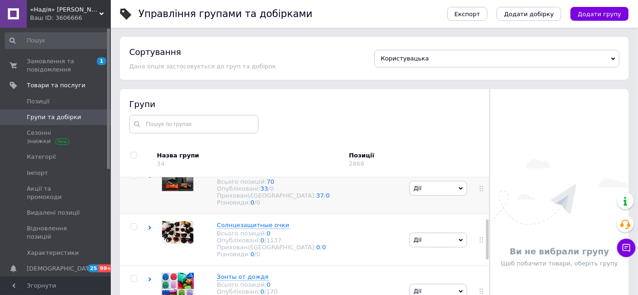
click at [243, 177] on span "Футляри для очков" at bounding box center [247, 173] width 61 height 7
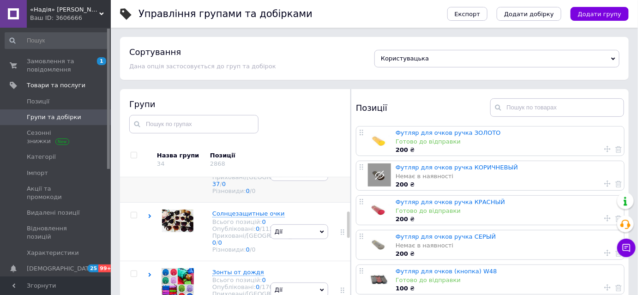
scroll to position [205, 0]
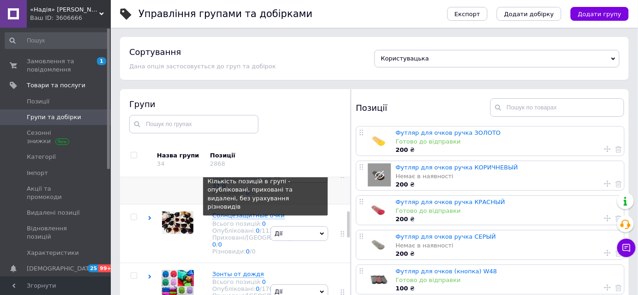
click at [262, 168] on link "70" at bounding box center [266, 165] width 8 height 7
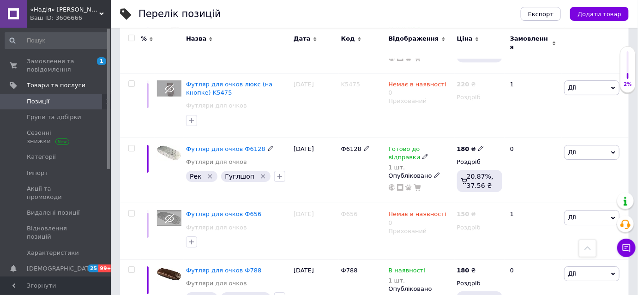
scroll to position [2139, 0]
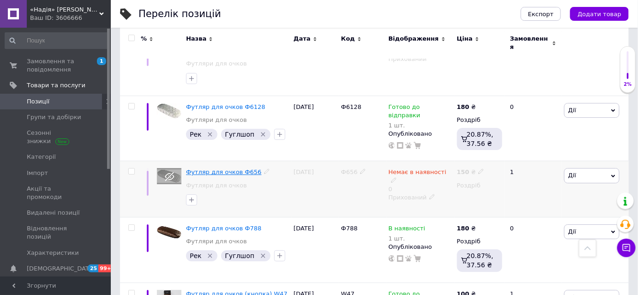
click at [224, 168] on span "Футляр для очков Ф656" at bounding box center [223, 171] width 75 height 7
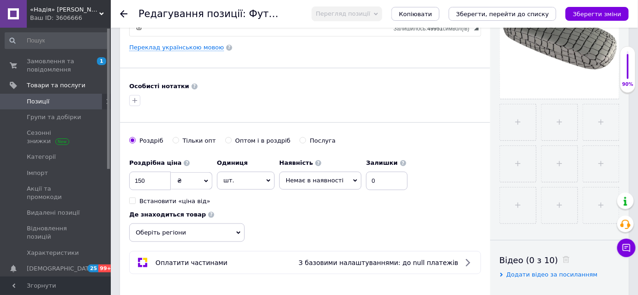
scroll to position [251, 0]
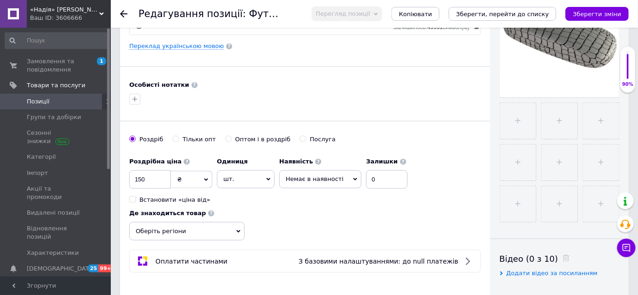
click at [333, 176] on span "Немає в наявності" at bounding box center [315, 178] width 58 height 7
click at [323, 220] on li "Готово до відправки" at bounding box center [320, 224] width 81 height 13
click at [375, 174] on input "0" at bounding box center [394, 179] width 42 height 18
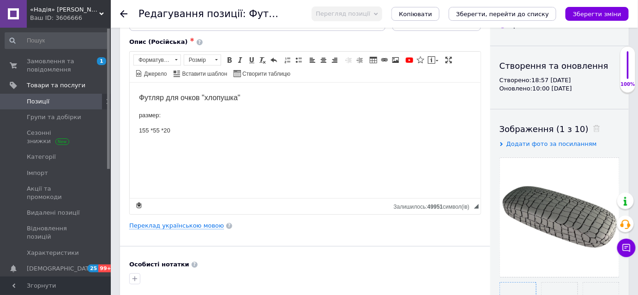
scroll to position [0, 0]
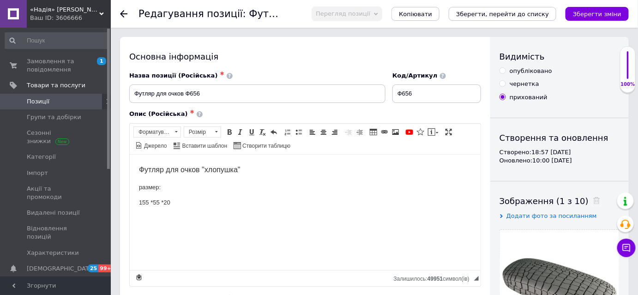
type input "1"
click at [501, 71] on input "опубліковано" at bounding box center [502, 70] width 6 height 6
radio input "true"
click at [593, 15] on icon "Зберегти зміни" at bounding box center [597, 14] width 48 height 7
click at [49, 99] on span "Позиції" at bounding box center [56, 101] width 59 height 8
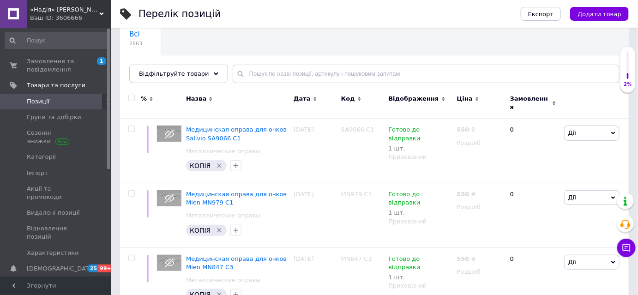
scroll to position [84, 0]
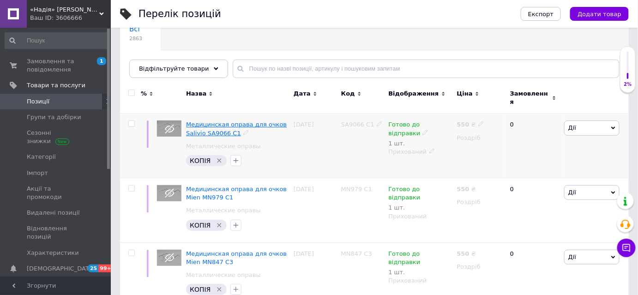
click at [211, 123] on span "Медицинская оправа для очков Salivio SA9066 C1" at bounding box center [236, 128] width 101 height 15
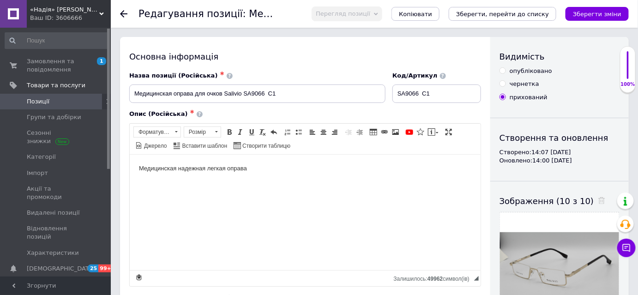
click at [503, 71] on input "опубліковано" at bounding box center [502, 70] width 6 height 6
radio input "true"
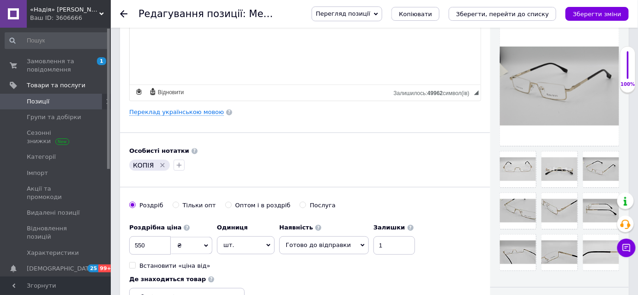
scroll to position [251, 0]
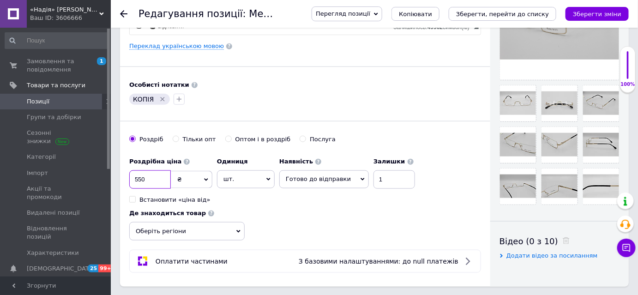
click at [156, 181] on input "550" at bounding box center [150, 179] width 42 height 18
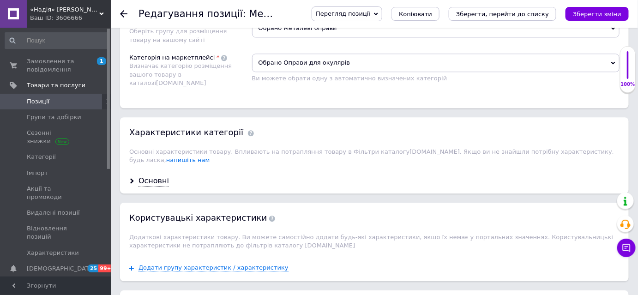
scroll to position [839, 0]
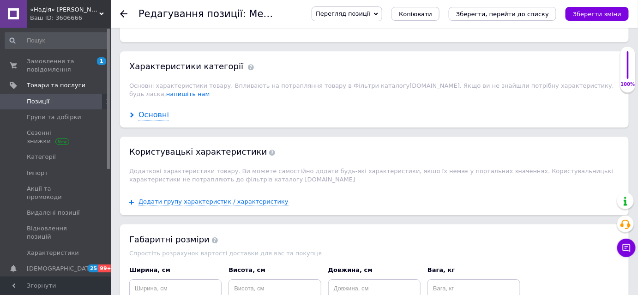
type input "400"
click at [150, 110] on div "Основні" at bounding box center [153, 115] width 30 height 11
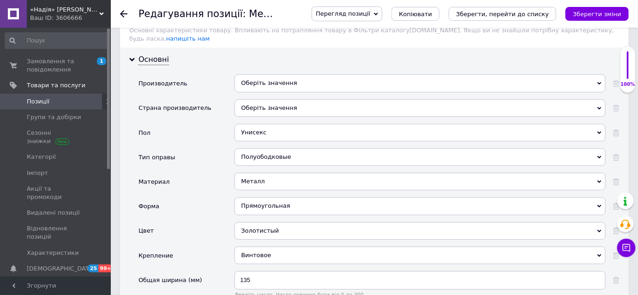
scroll to position [881, 0]
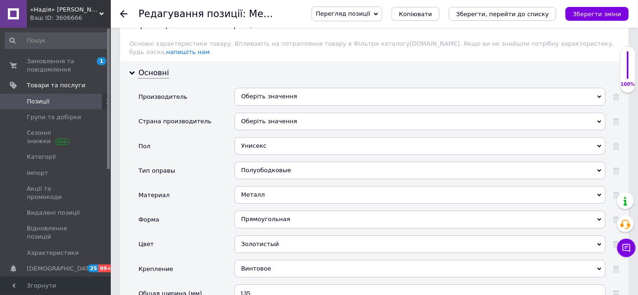
click at [271, 113] on div "Оберіть значення" at bounding box center [419, 122] width 371 height 18
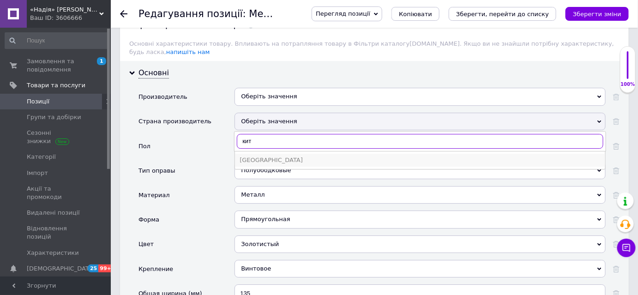
type input "кит"
click at [257, 156] on div "Китай" at bounding box center [419, 160] width 361 height 8
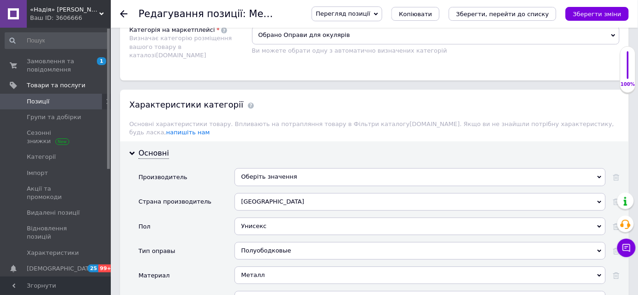
scroll to position [797, 0]
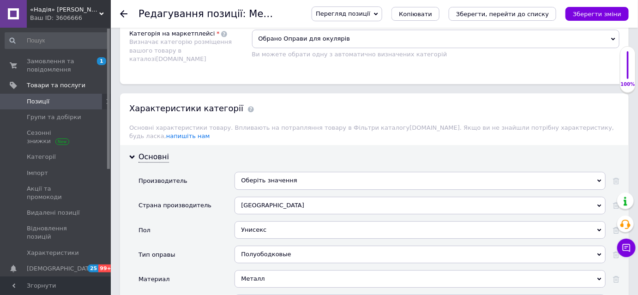
click at [268, 172] on div "Оберіть значення" at bounding box center [419, 181] width 371 height 18
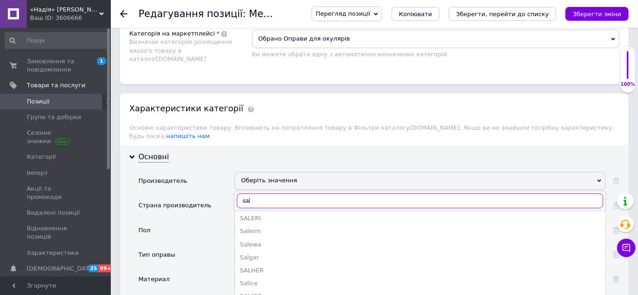
scroll to position [349, 0]
type input "sal"
click at [252, 217] on div "Salvi" at bounding box center [419, 221] width 361 height 8
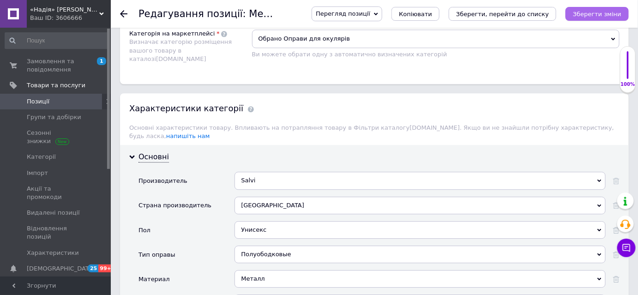
click at [592, 12] on icon "Зберегти зміни" at bounding box center [597, 14] width 48 height 7
click at [123, 20] on div at bounding box center [129, 14] width 18 height 28
click at [124, 16] on icon at bounding box center [123, 13] width 7 height 7
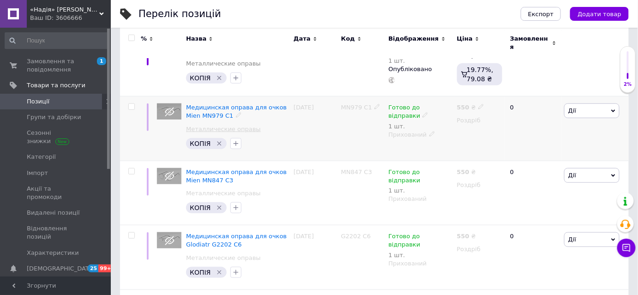
scroll to position [168, 0]
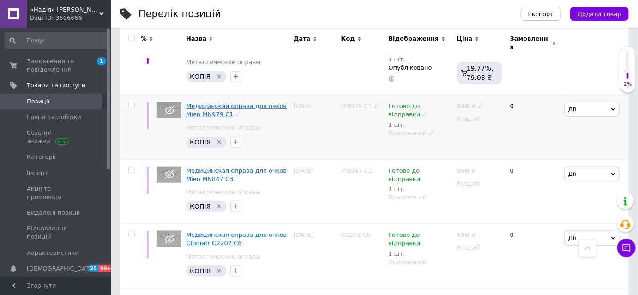
click at [246, 102] on span "Медицинская оправа для очков Mien MN979 C1" at bounding box center [236, 109] width 101 height 15
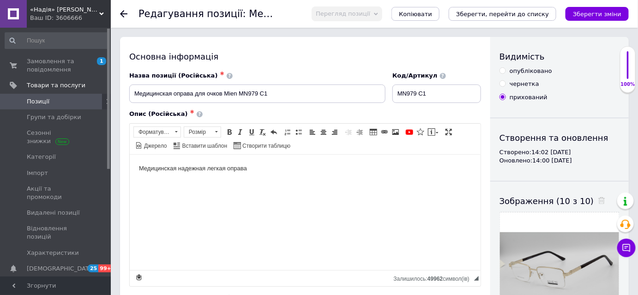
click at [501, 72] on input "опубліковано" at bounding box center [502, 70] width 6 height 6
radio input "true"
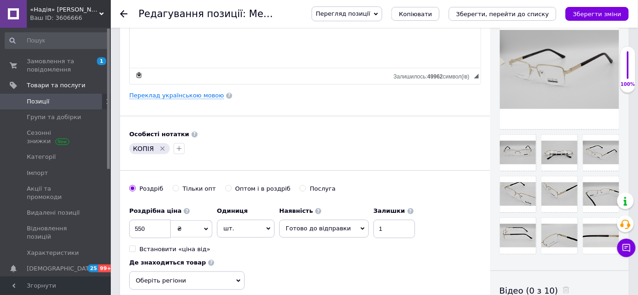
scroll to position [251, 0]
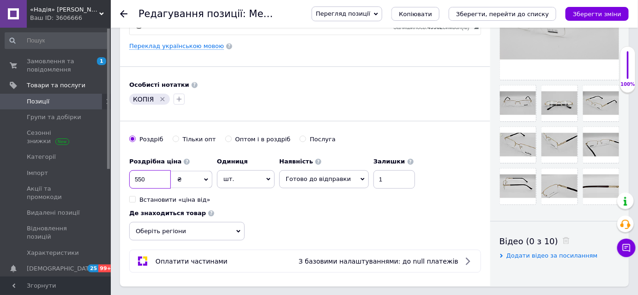
click at [149, 178] on input "550" at bounding box center [150, 179] width 42 height 18
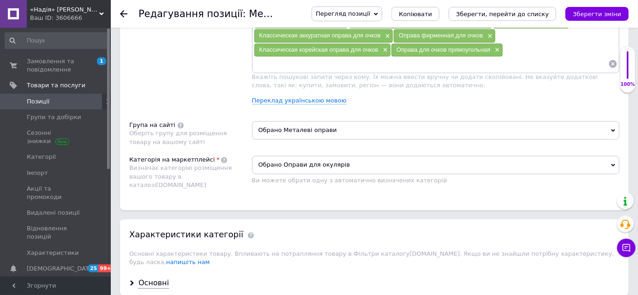
scroll to position [755, 0]
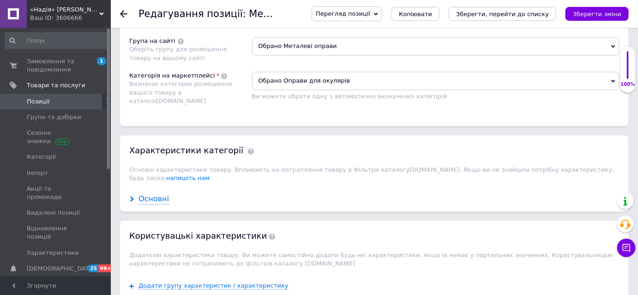
type input "350"
click at [154, 194] on div "Основні" at bounding box center [153, 199] width 30 height 11
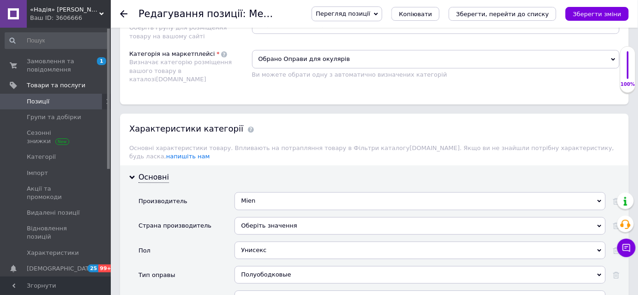
scroll to position [797, 0]
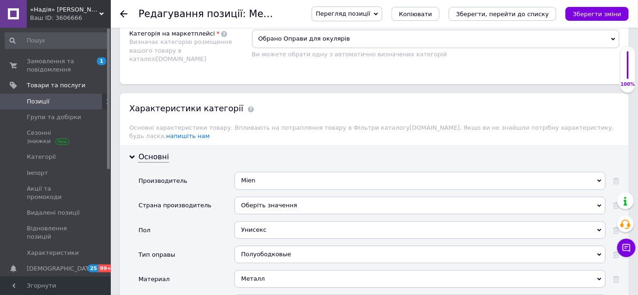
click at [253, 197] on div "Оберіть значення" at bounding box center [419, 206] width 371 height 18
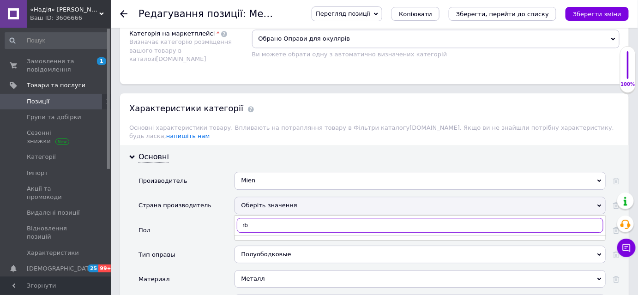
type input "r"
type input "кит"
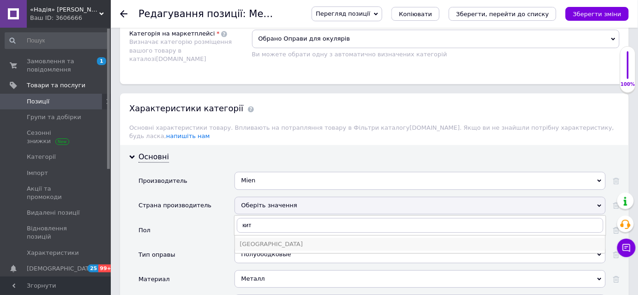
click at [254, 240] on div "Китай" at bounding box center [419, 244] width 361 height 8
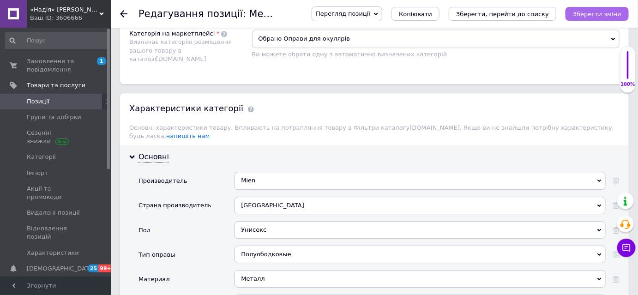
click at [605, 17] on icon "Зберегти зміни" at bounding box center [597, 14] width 48 height 7
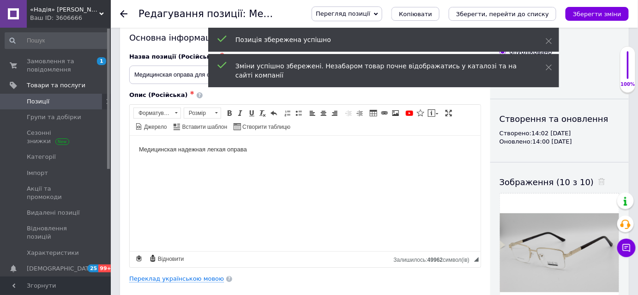
scroll to position [0, 0]
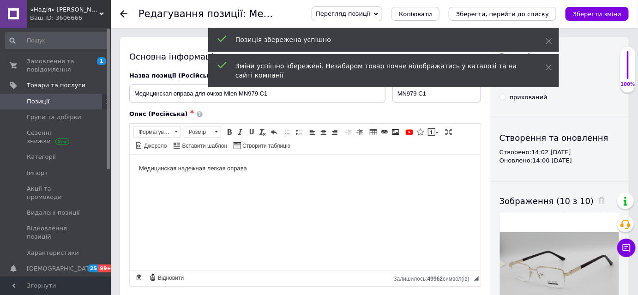
click at [119, 12] on div "Редагування позиції: Медицинская оправа для очков Mien MN979 C1 Перегляд позиці…" at bounding box center [374, 14] width 527 height 28
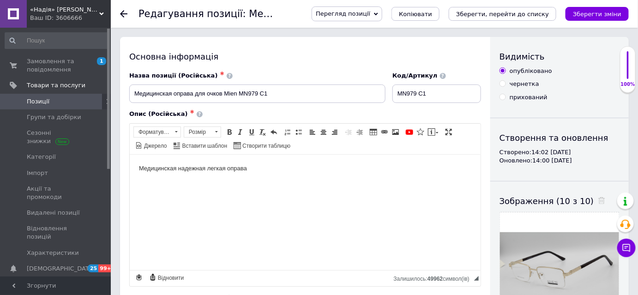
click at [124, 13] on icon at bounding box center [123, 13] width 7 height 7
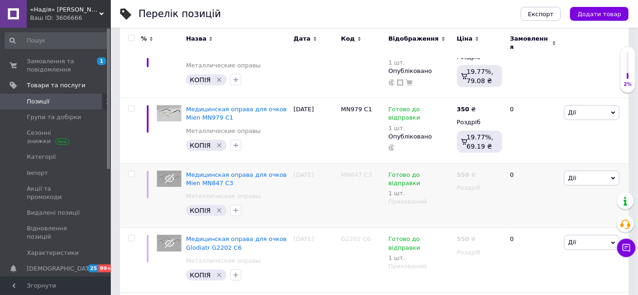
scroll to position [210, 0]
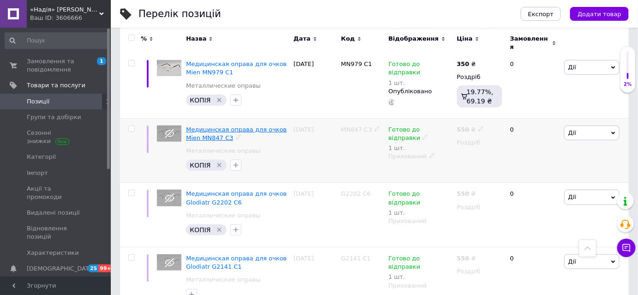
click at [243, 126] on span "Медицинская оправа для очков Mien MN847 C3" at bounding box center [236, 133] width 101 height 15
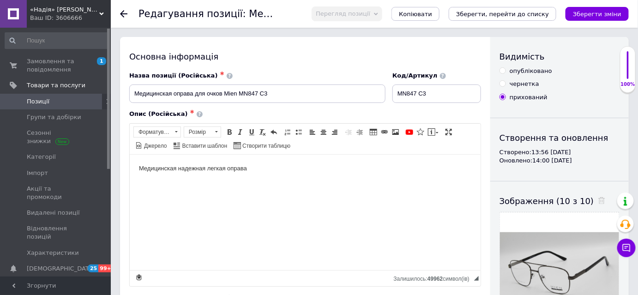
click at [503, 69] on input "опубліковано" at bounding box center [502, 70] width 6 height 6
radio input "true"
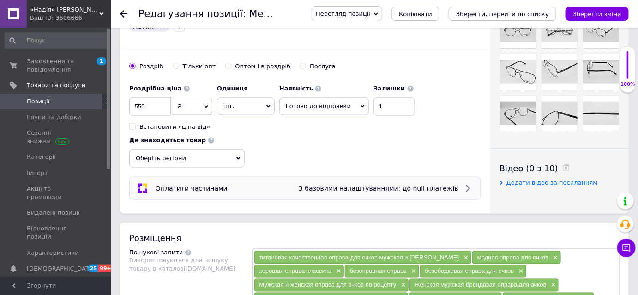
scroll to position [335, 0]
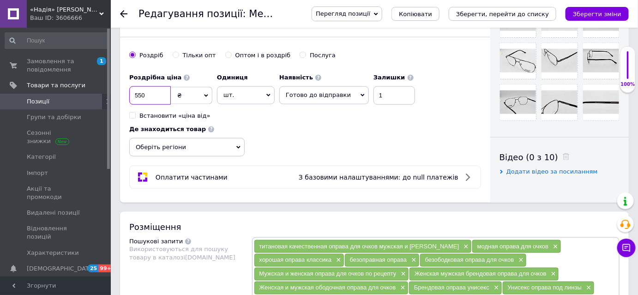
click at [162, 90] on input "550" at bounding box center [150, 95] width 42 height 18
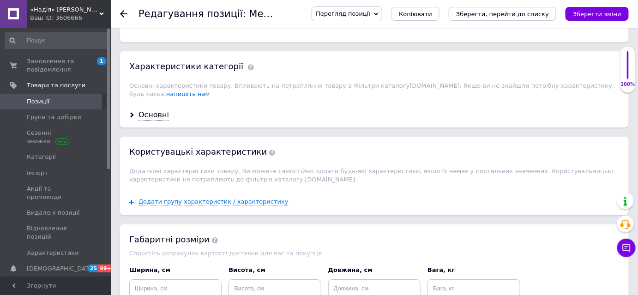
scroll to position [881, 0]
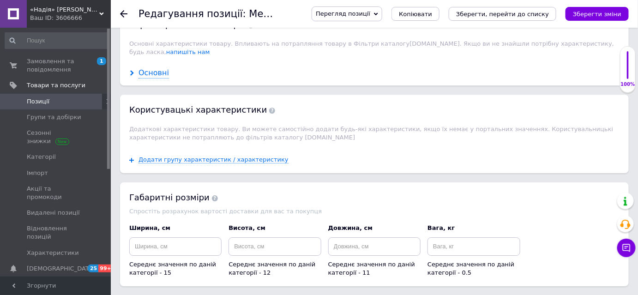
type input "350"
click at [160, 68] on div "Основні" at bounding box center [153, 73] width 30 height 11
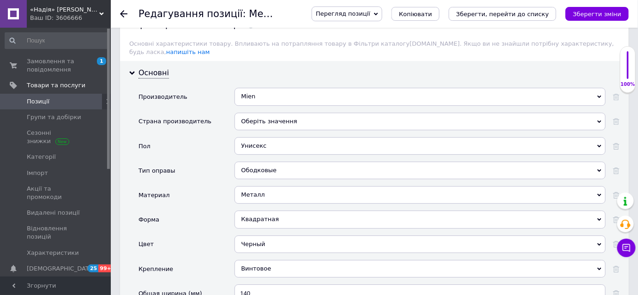
click at [265, 113] on div "Оберіть значення" at bounding box center [419, 122] width 371 height 18
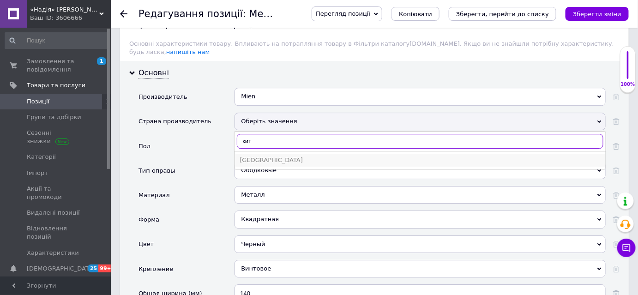
type input "кит"
click at [269, 156] on div "Китай" at bounding box center [419, 160] width 361 height 8
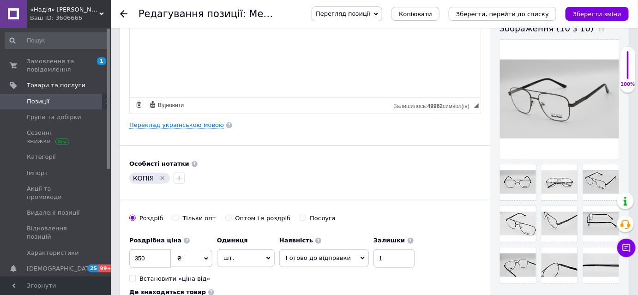
scroll to position [168, 0]
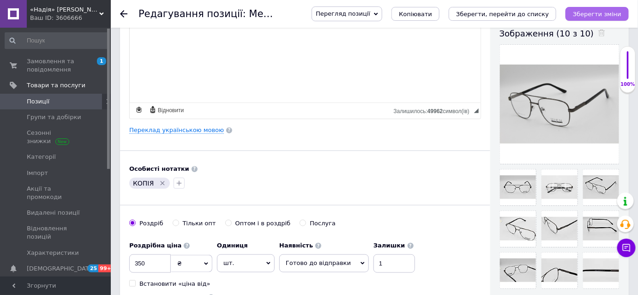
click at [598, 15] on icon "Зберегти зміни" at bounding box center [597, 14] width 48 height 7
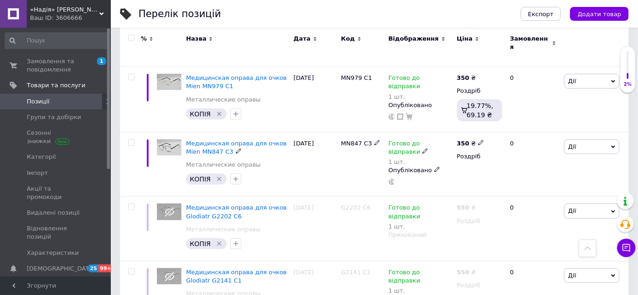
scroll to position [210, 0]
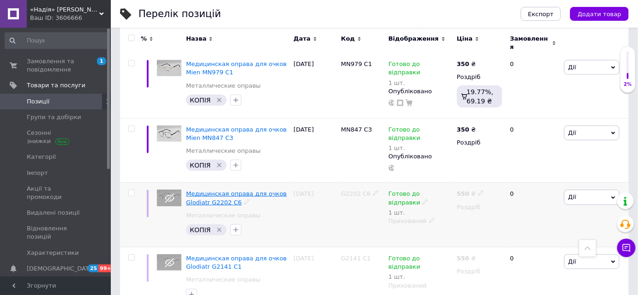
click at [216, 191] on span "Медицинская оправа для очков Glodiatr G2202 C6" at bounding box center [236, 197] width 101 height 15
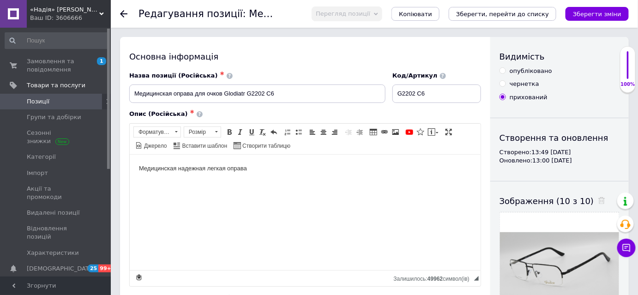
click at [502, 70] on input "опубліковано" at bounding box center [502, 70] width 6 height 6
radio input "true"
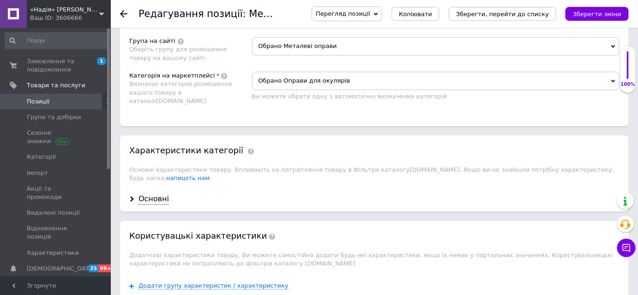
scroll to position [839, 0]
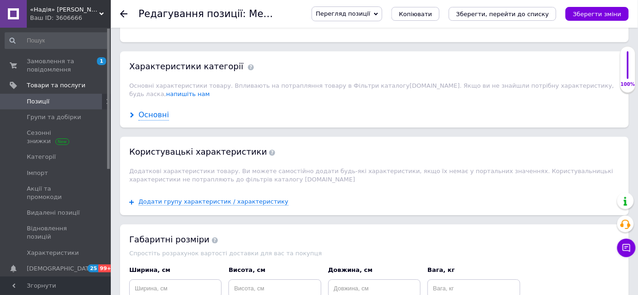
click at [155, 110] on div "Основні" at bounding box center [153, 115] width 30 height 11
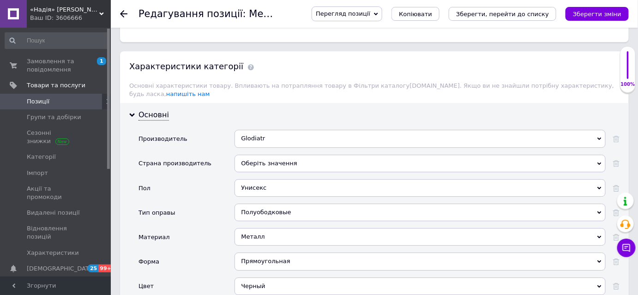
click at [253, 155] on div "Оберіть значення" at bounding box center [419, 164] width 371 height 18
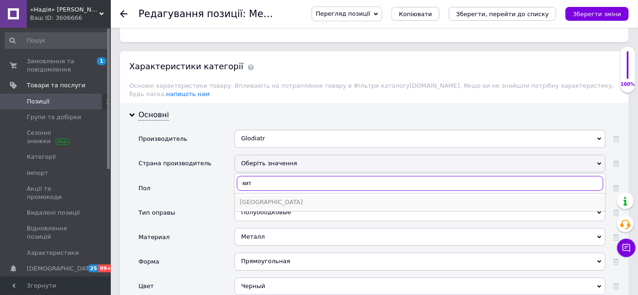
type input "кит"
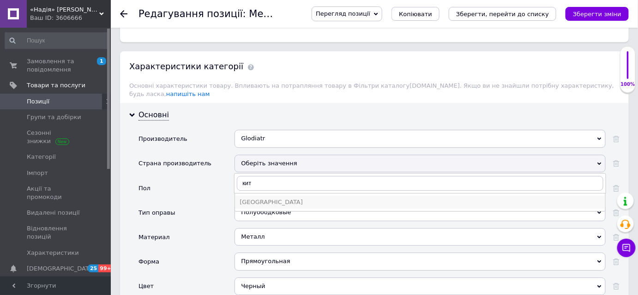
click at [247, 198] on div "Китай" at bounding box center [419, 202] width 361 height 8
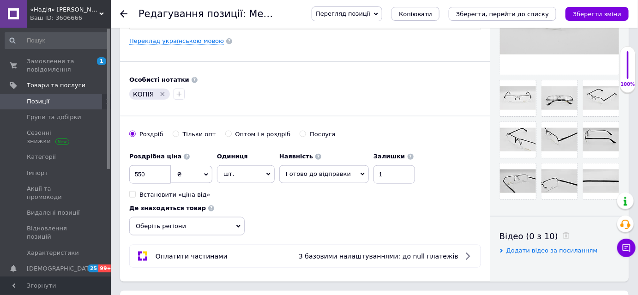
scroll to position [251, 0]
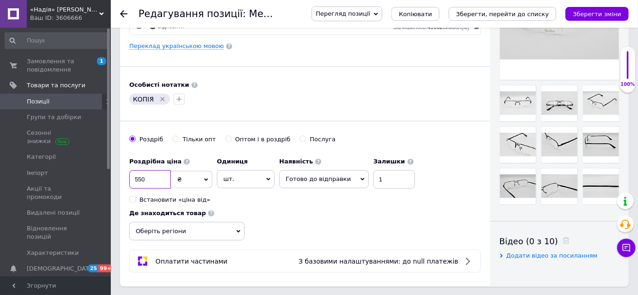
click at [165, 176] on input "550" at bounding box center [150, 179] width 42 height 18
type input "790"
click at [591, 16] on icon "Зберегти зміни" at bounding box center [597, 14] width 48 height 7
click at [124, 13] on use at bounding box center [123, 13] width 7 height 7
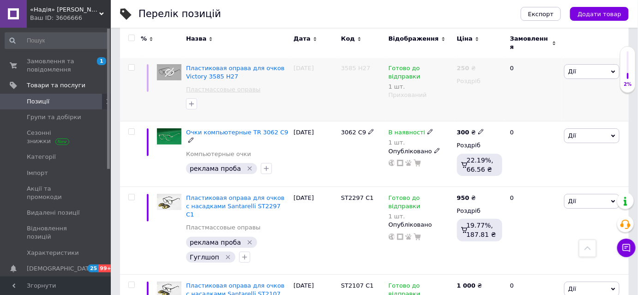
scroll to position [1090, 0]
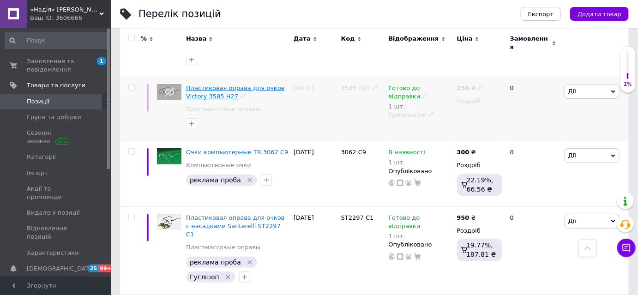
click at [207, 88] on span "Пластиковая оправа для очков Victory 3585 H27" at bounding box center [235, 91] width 98 height 15
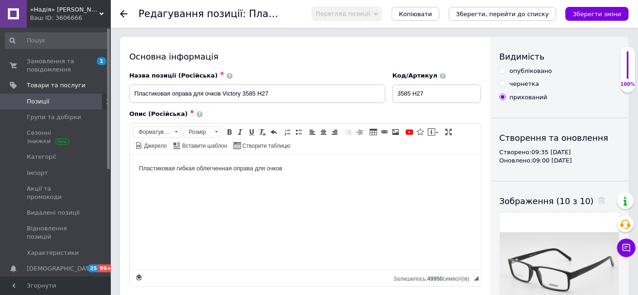
click at [502, 69] on input "опубліковано" at bounding box center [502, 70] width 6 height 6
radio input "true"
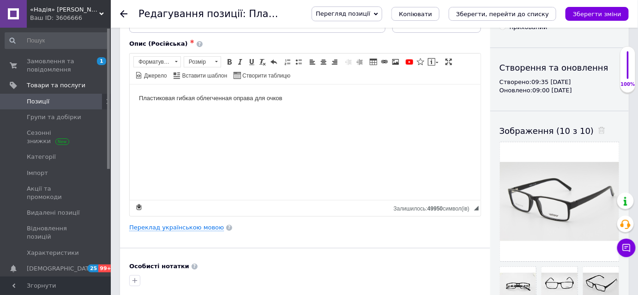
scroll to position [84, 0]
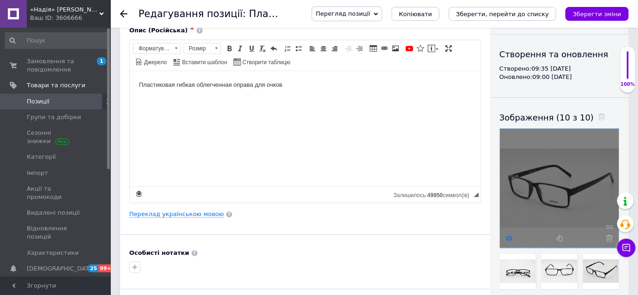
click at [508, 236] on use at bounding box center [509, 238] width 7 height 5
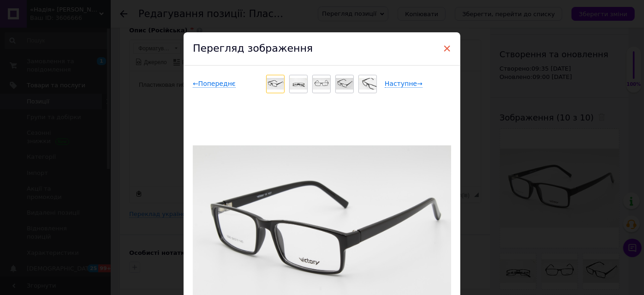
click at [443, 48] on span "×" at bounding box center [447, 49] width 8 height 16
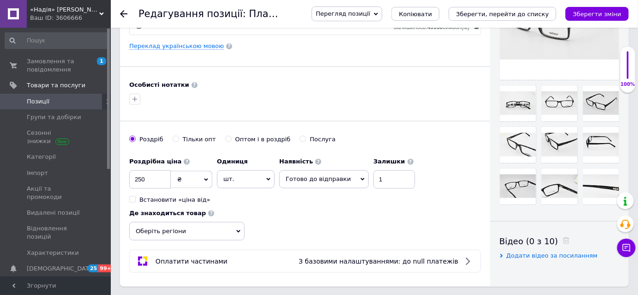
scroll to position [293, 0]
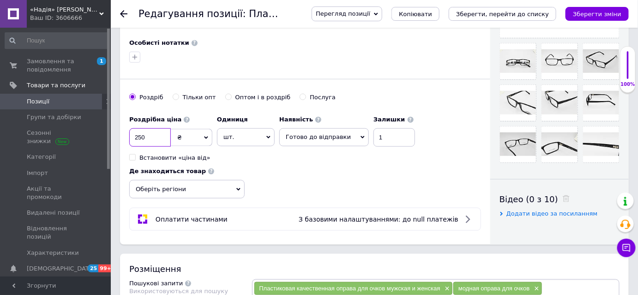
click at [157, 131] on input "250" at bounding box center [150, 137] width 42 height 18
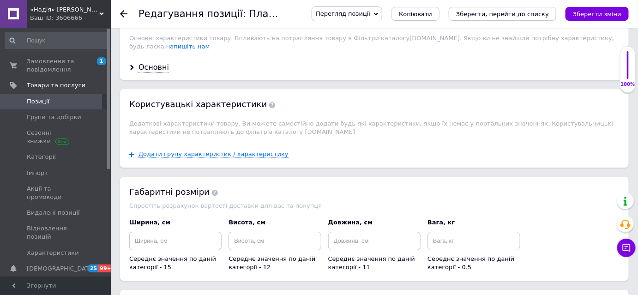
scroll to position [839, 0]
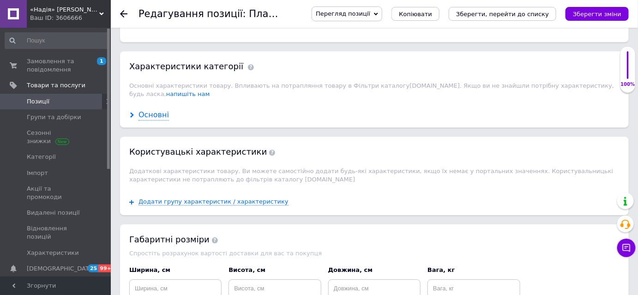
type input "280"
click at [155, 110] on div "Основні" at bounding box center [153, 115] width 30 height 11
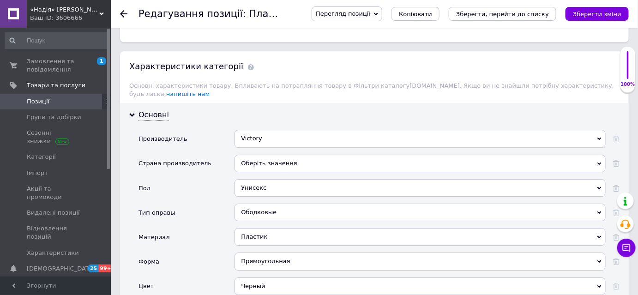
click at [256, 155] on div "Оберіть значення" at bounding box center [419, 164] width 371 height 18
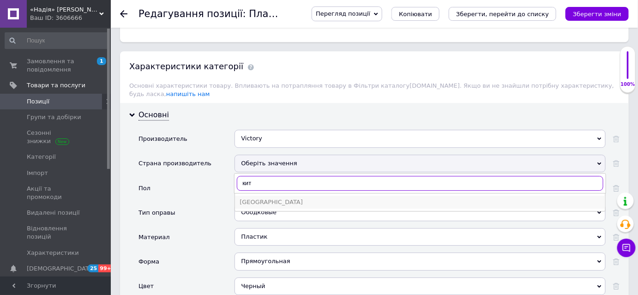
type input "кит"
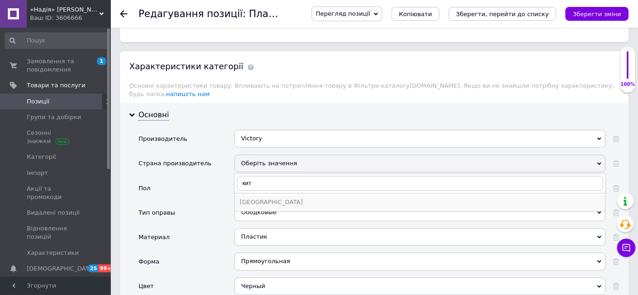
click at [268, 198] on div "Китай" at bounding box center [419, 202] width 361 height 8
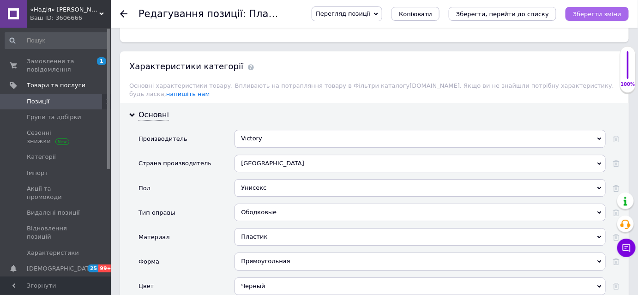
click at [592, 12] on icon "Зберегти зміни" at bounding box center [597, 14] width 48 height 7
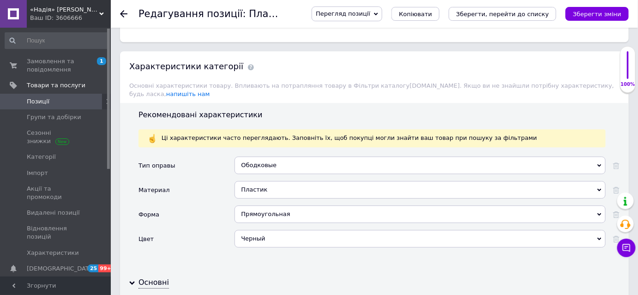
click at [125, 13] on icon at bounding box center [123, 13] width 7 height 7
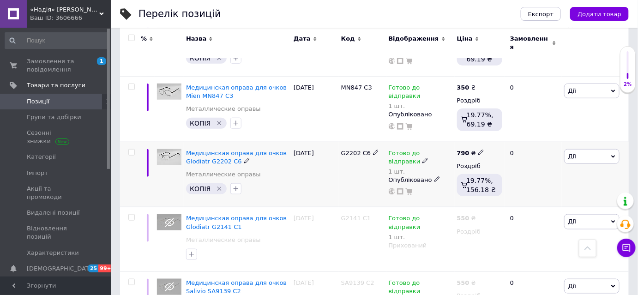
scroll to position [293, 0]
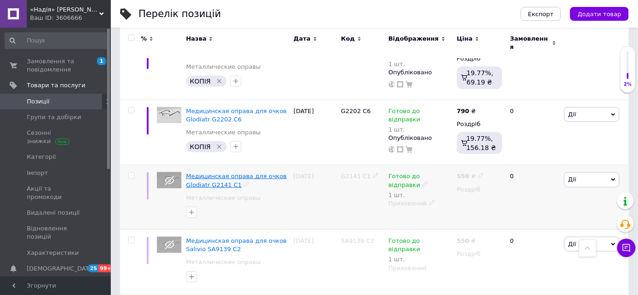
click at [218, 178] on span "Медицинская оправа для очков Glodiatr G2141 C1" at bounding box center [236, 180] width 101 height 15
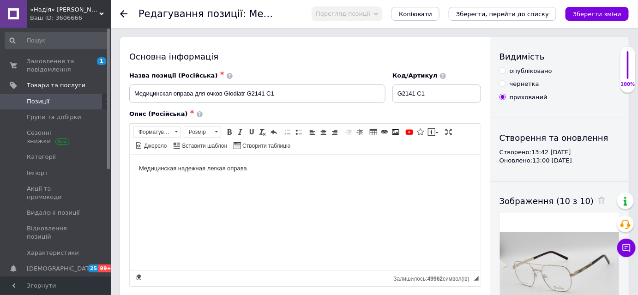
click at [503, 71] on input "опубліковано" at bounding box center [502, 70] width 6 height 6
radio input "true"
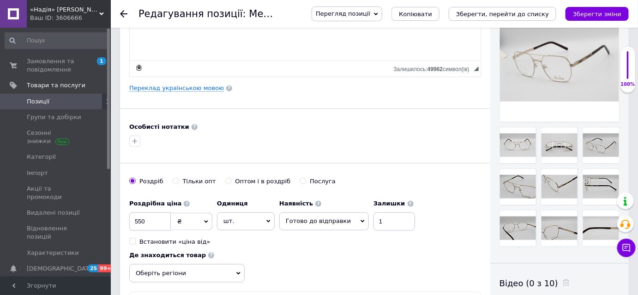
scroll to position [293, 0]
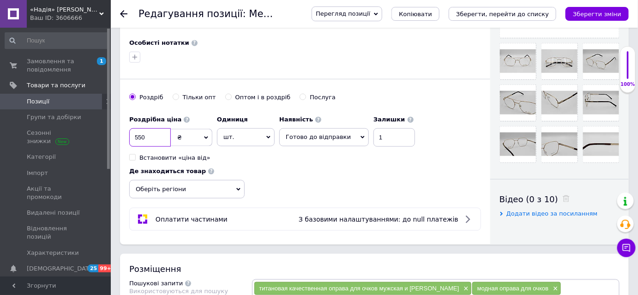
click at [162, 140] on input "550" at bounding box center [150, 137] width 42 height 18
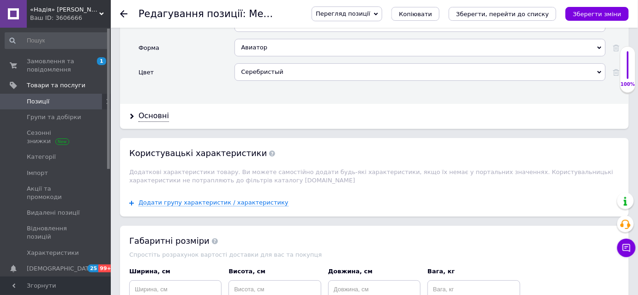
scroll to position [1006, 0]
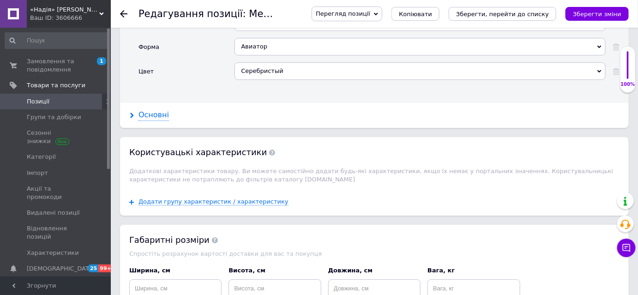
type input "800"
click at [156, 110] on div "Основні" at bounding box center [153, 115] width 30 height 11
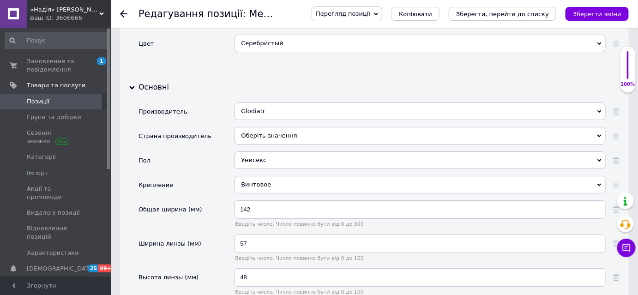
scroll to position [1048, 0]
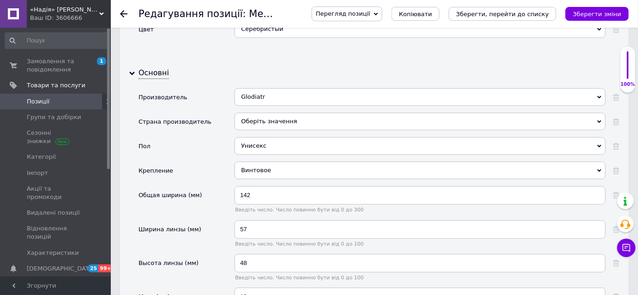
click at [263, 113] on div "Оберіть значення" at bounding box center [419, 122] width 371 height 18
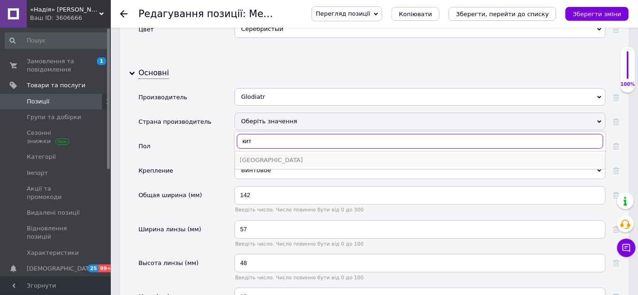
type input "кит"
click at [273, 156] on div "Китай" at bounding box center [419, 160] width 361 height 8
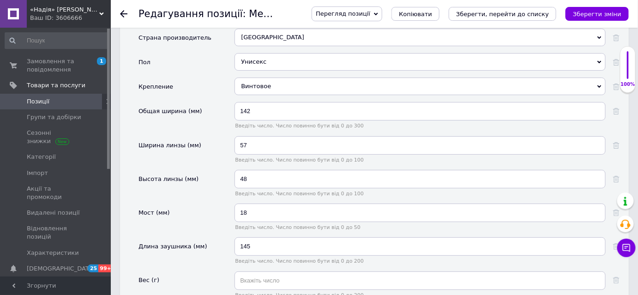
scroll to position [1216, 0]
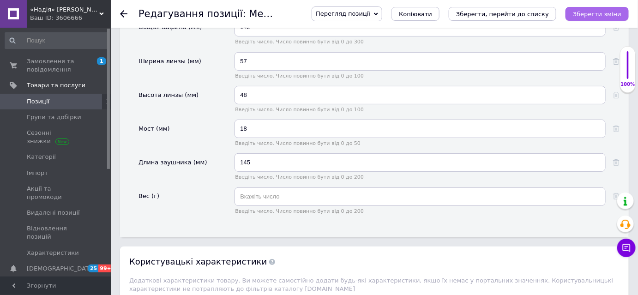
click at [601, 15] on icon "Зберегти зміни" at bounding box center [597, 14] width 48 height 7
